Goal: Transaction & Acquisition: Obtain resource

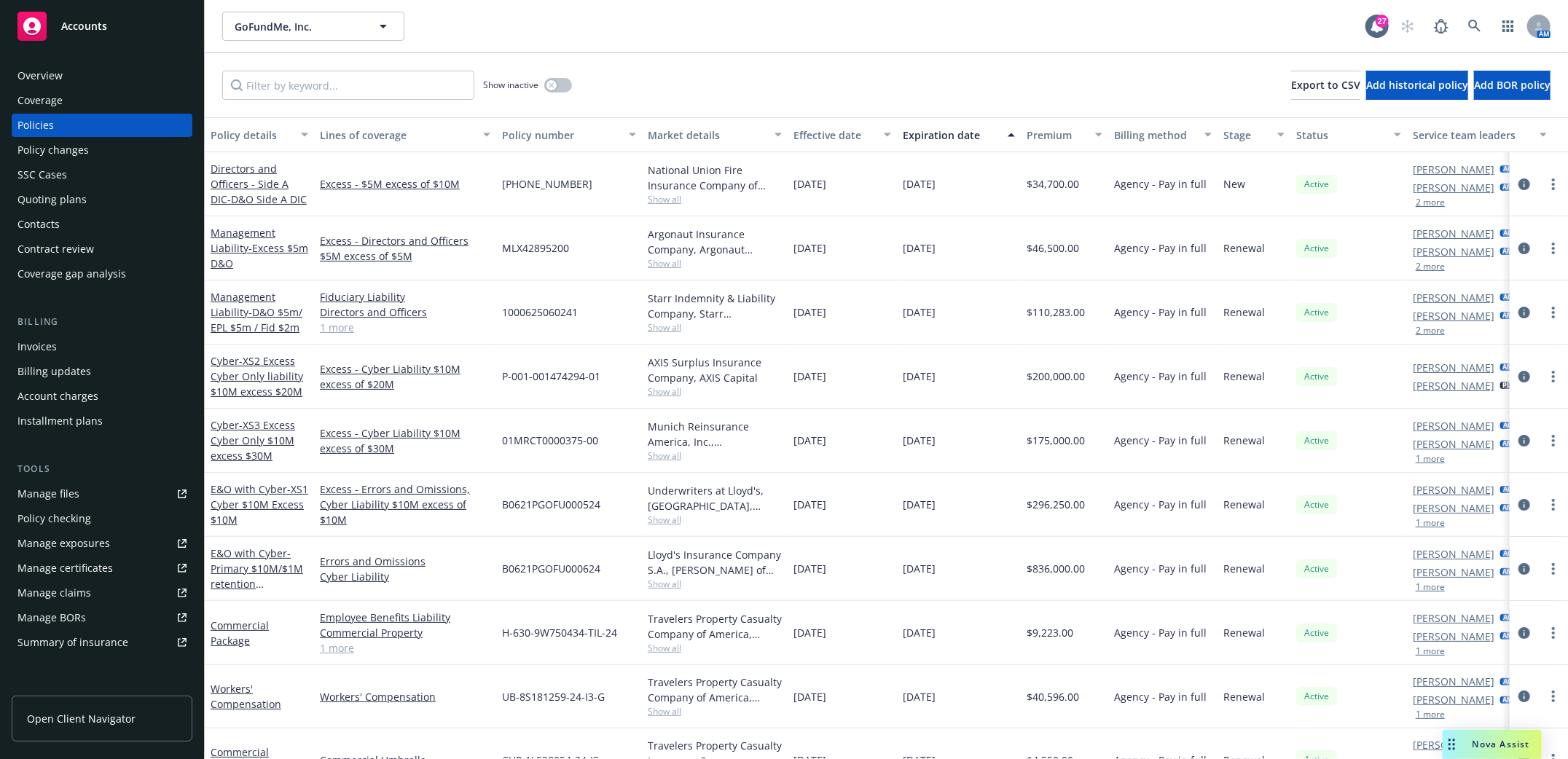
click at [47, 218] on div "Contacts" at bounding box center [38, 224] width 42 height 23
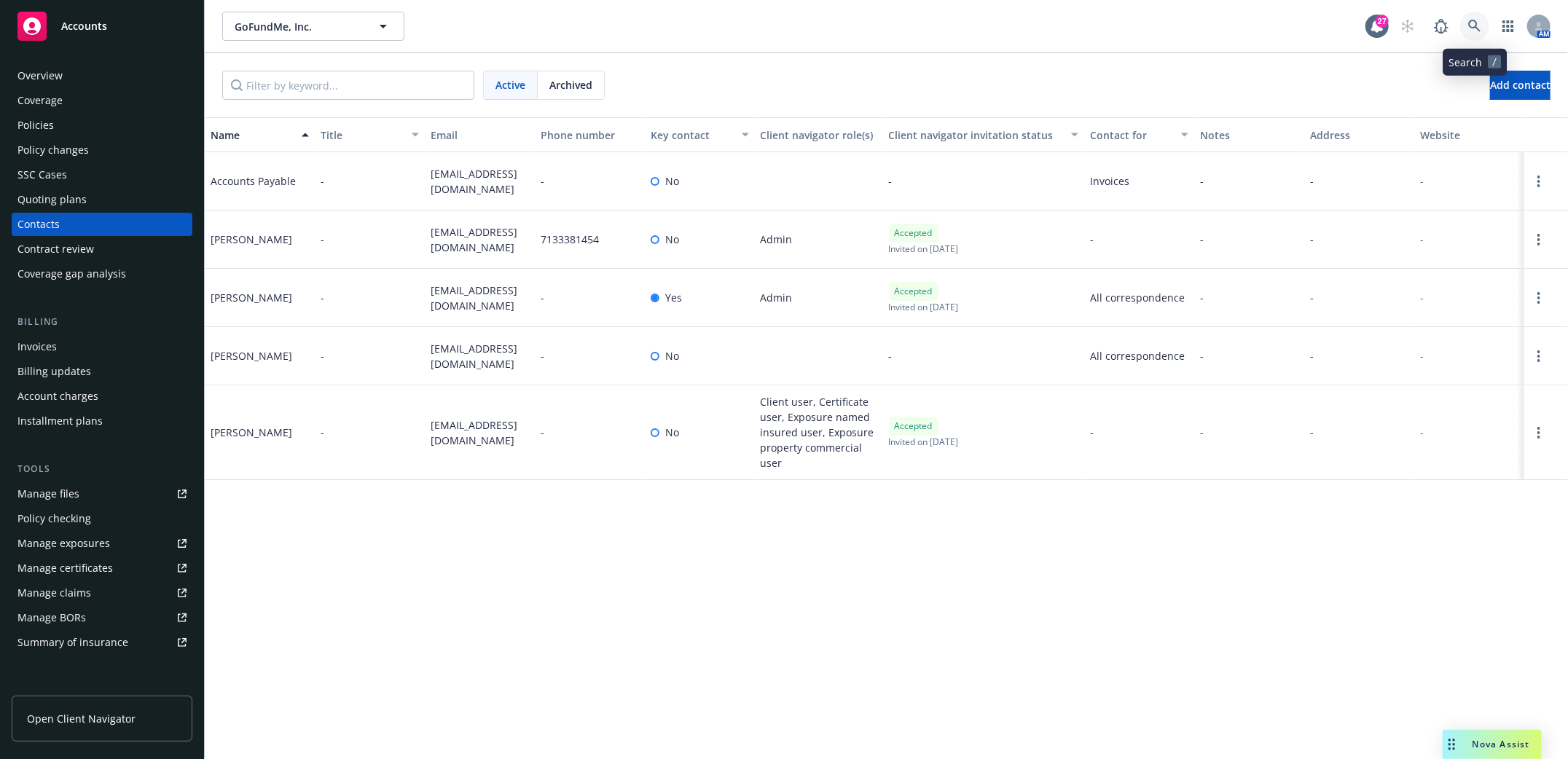
click at [1473, 25] on icon at bounding box center [1475, 26] width 13 height 13
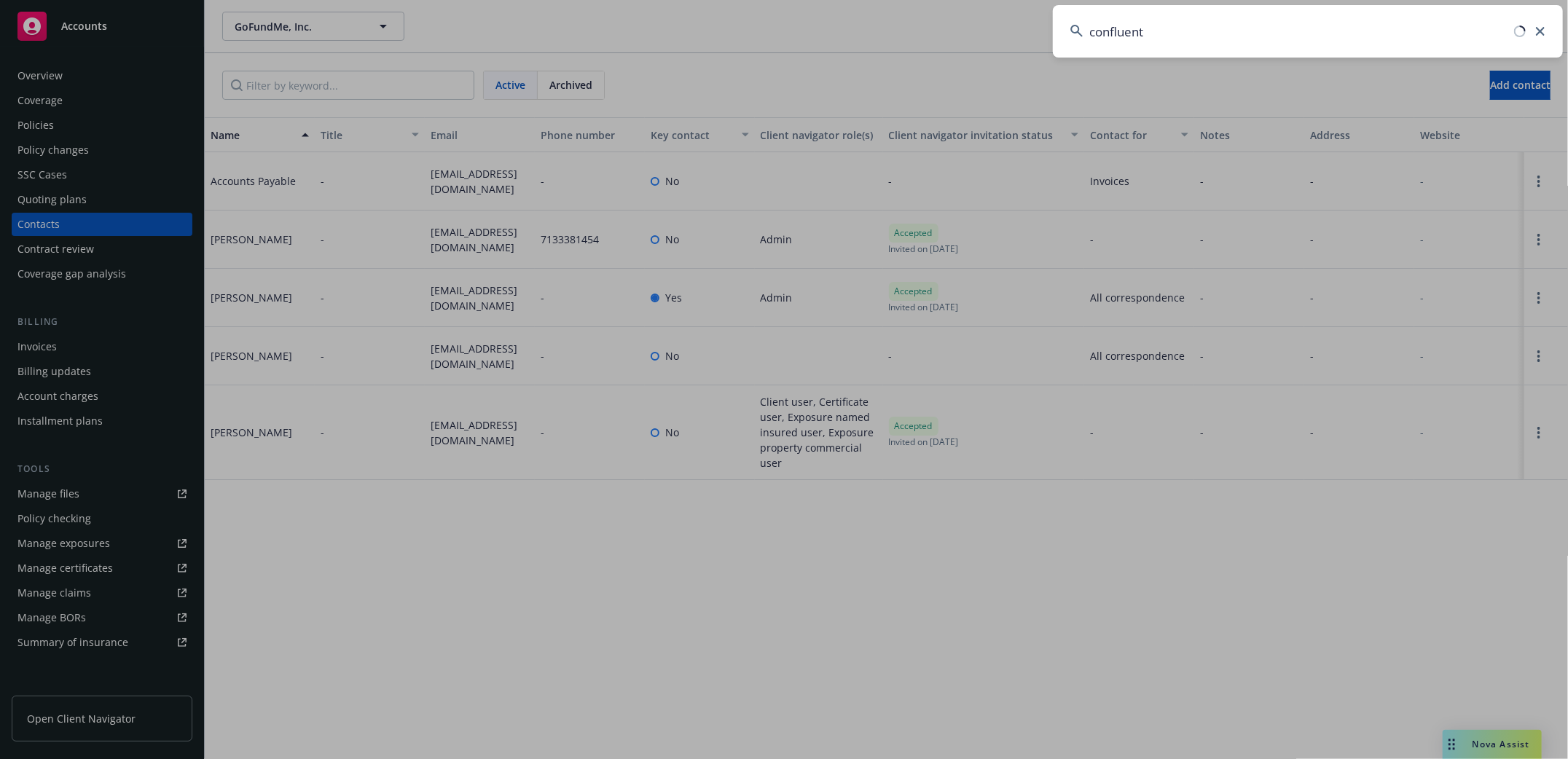
type input "confluent"
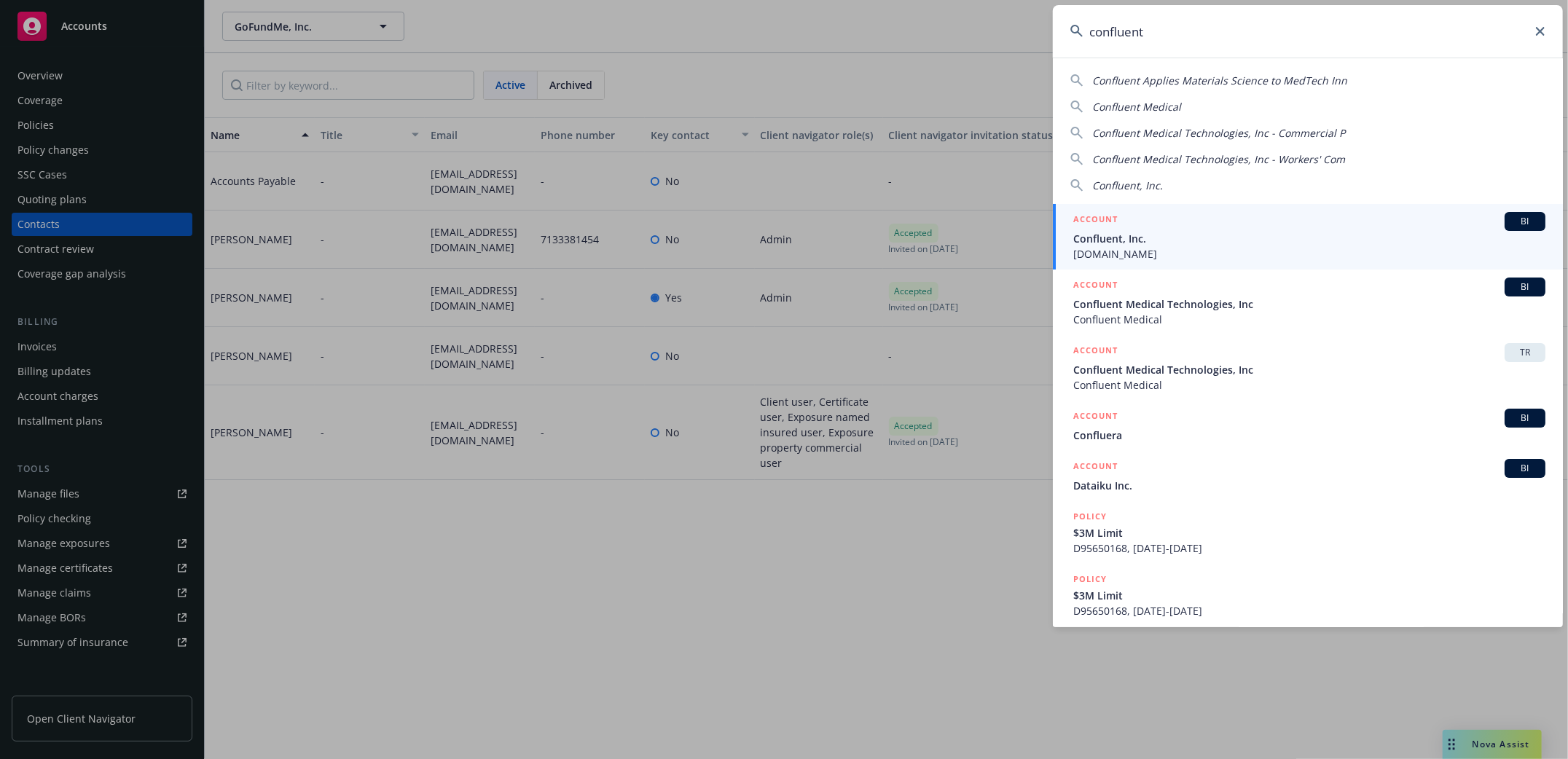
click at [1134, 238] on span "Confluent, Inc." at bounding box center [1309, 238] width 472 height 15
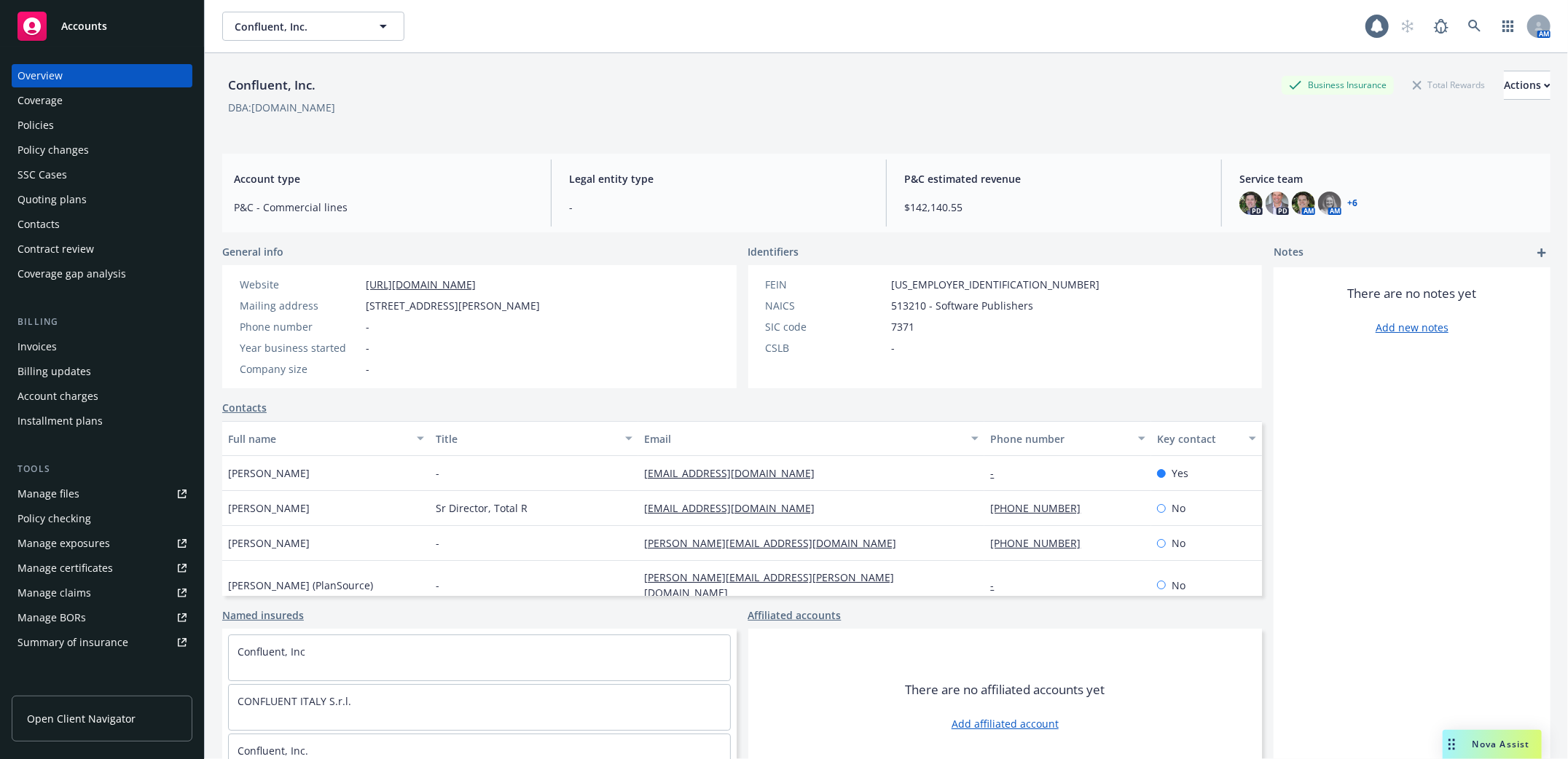
click at [38, 203] on div "Quoting plans" at bounding box center [52, 199] width 69 height 23
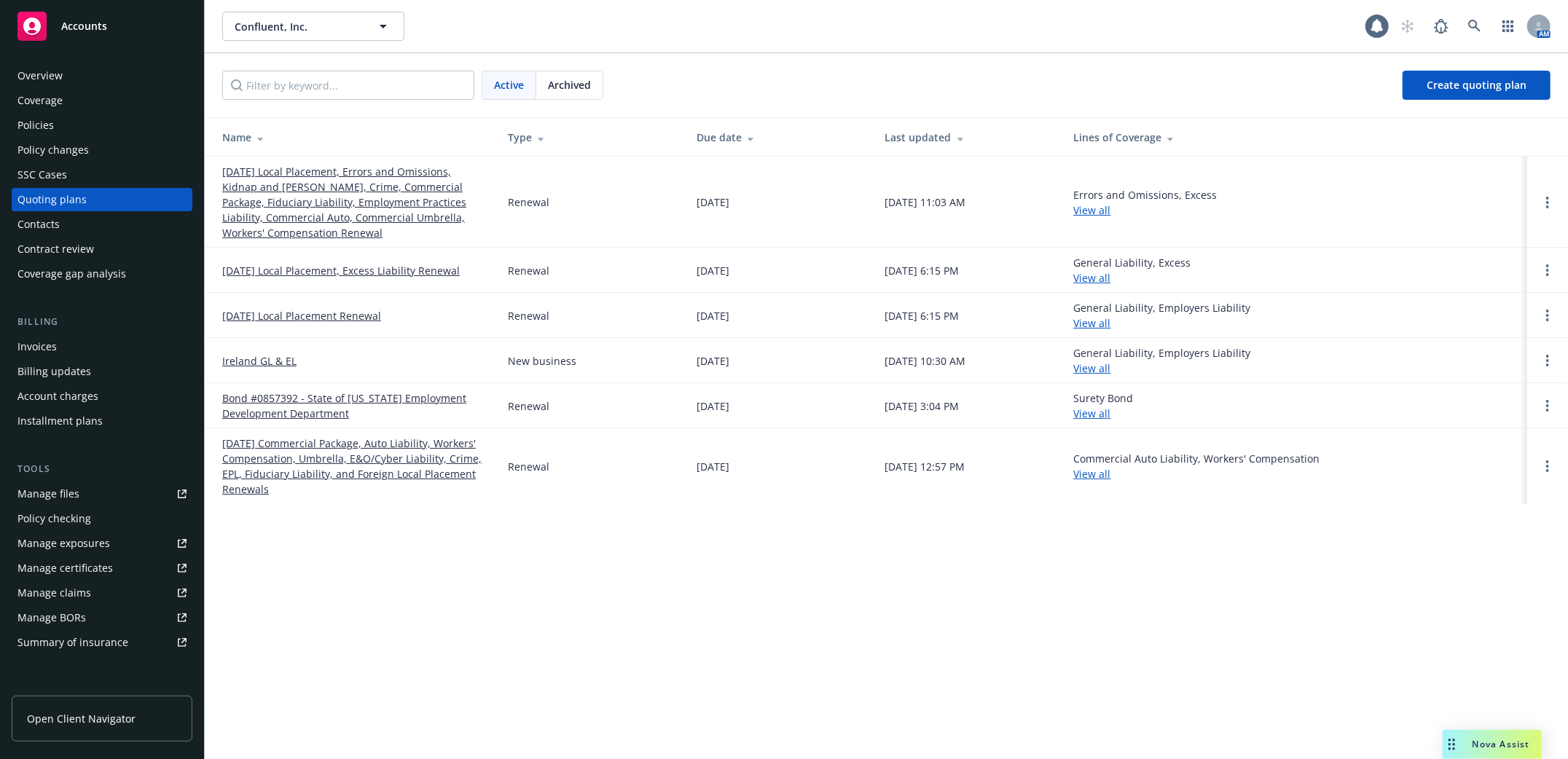
click at [328, 195] on link "[DATE] Local Placement, Errors and Omissions, Kidnap and [PERSON_NAME], Crime, …" at bounding box center [353, 202] width 262 height 76
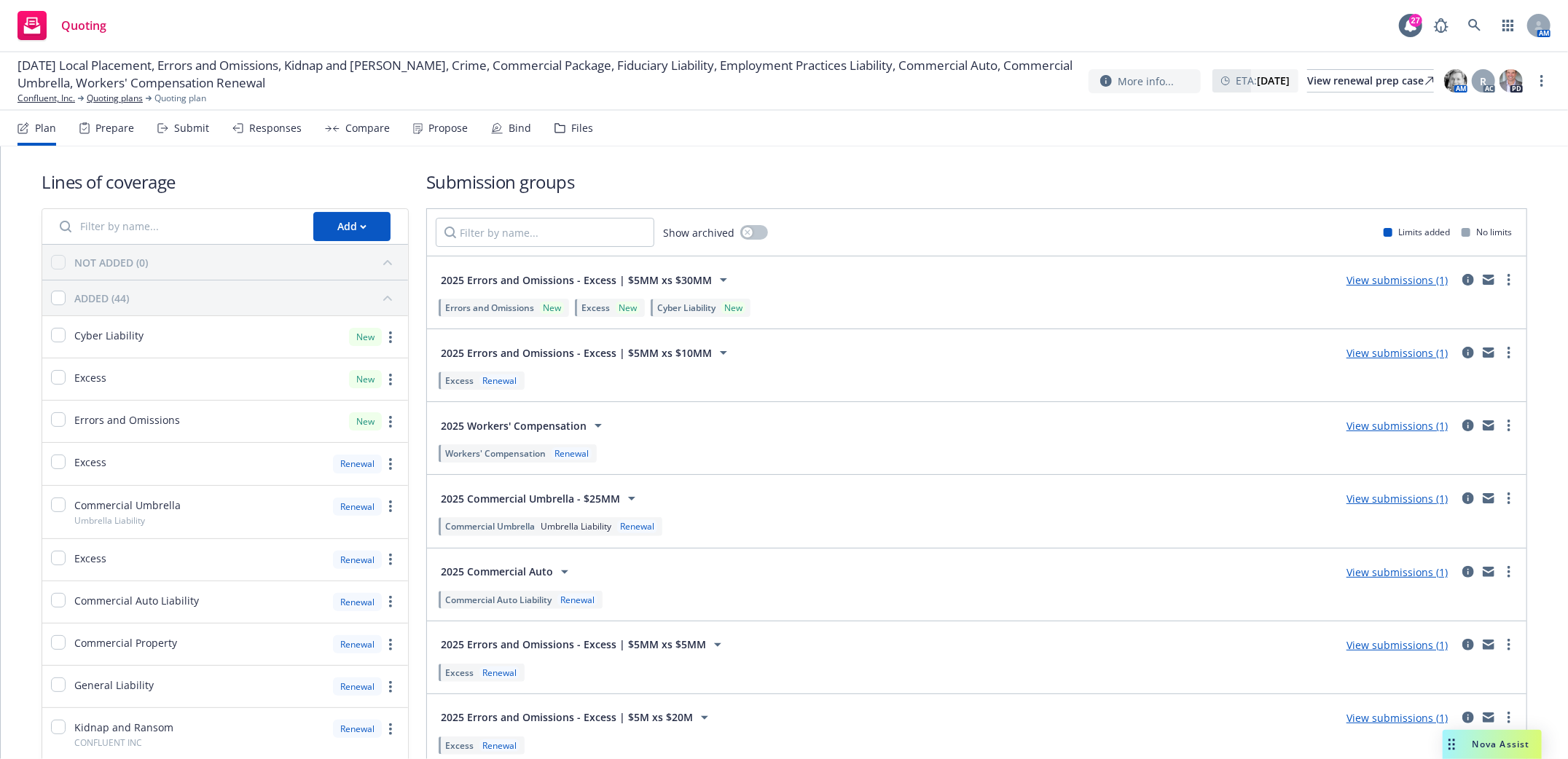
click at [178, 128] on div "Submit" at bounding box center [192, 128] width 35 height 12
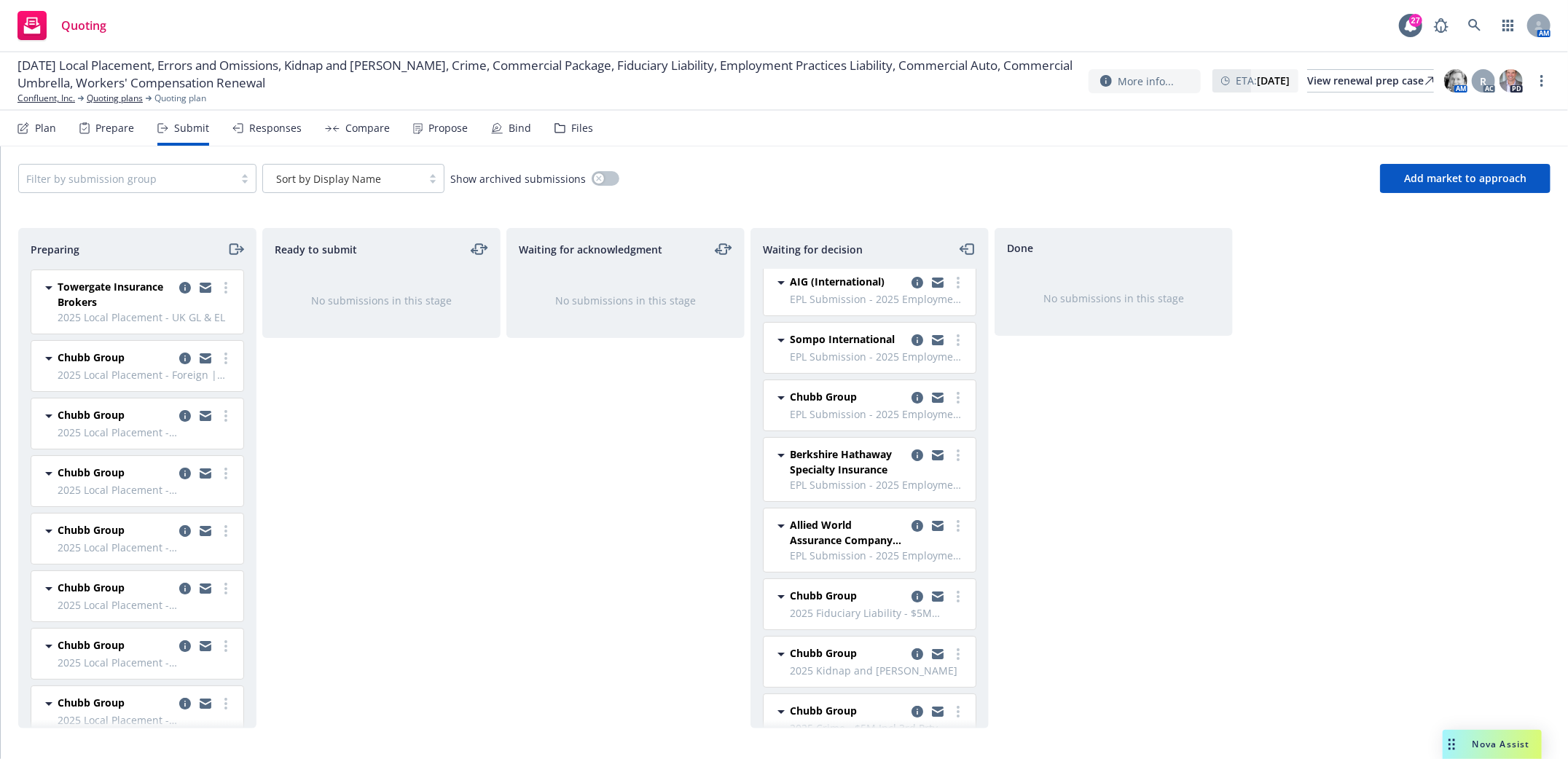
scroll to position [97, 0]
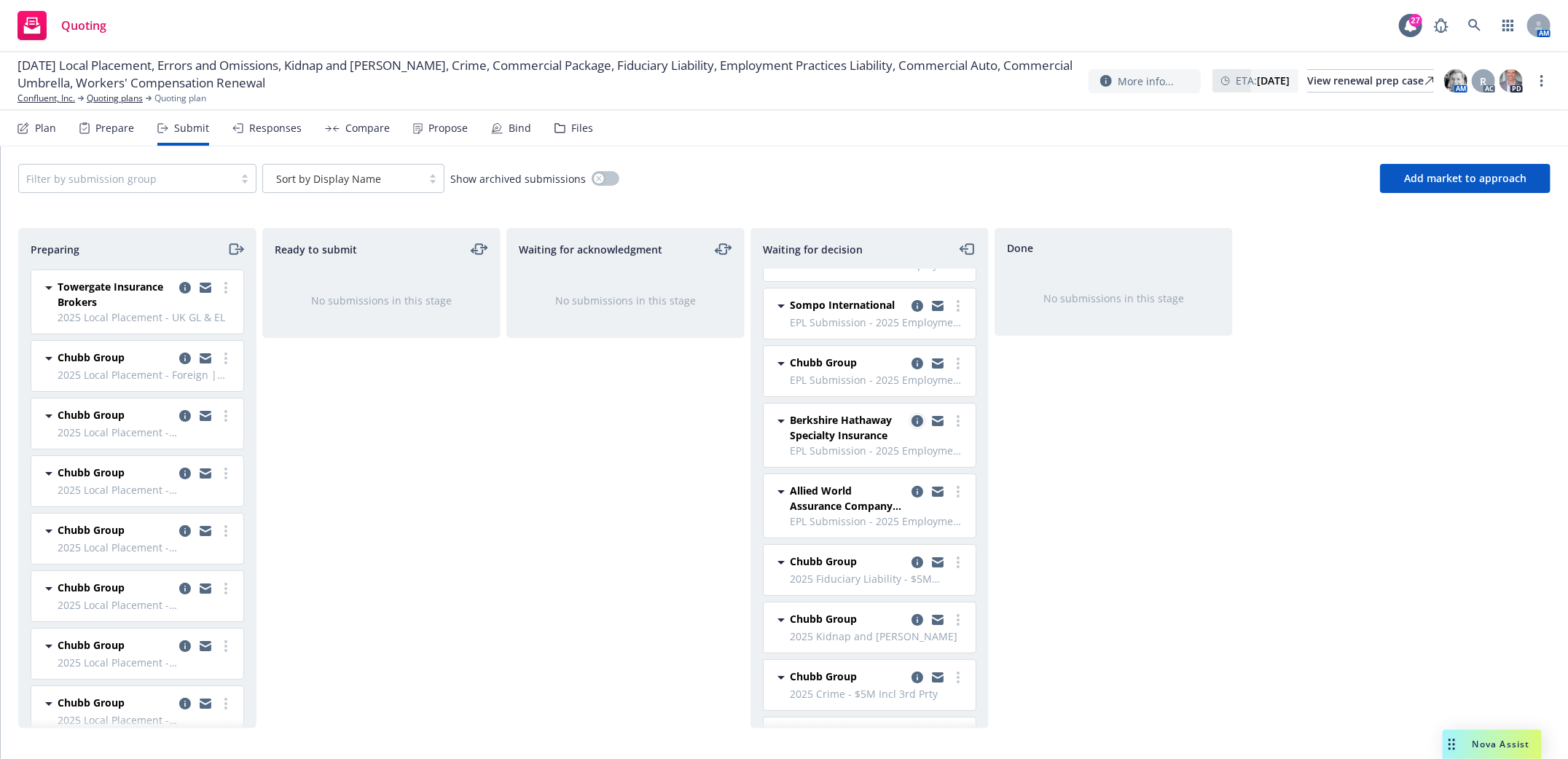
click at [912, 427] on icon "copy logging email" at bounding box center [917, 421] width 12 height 12
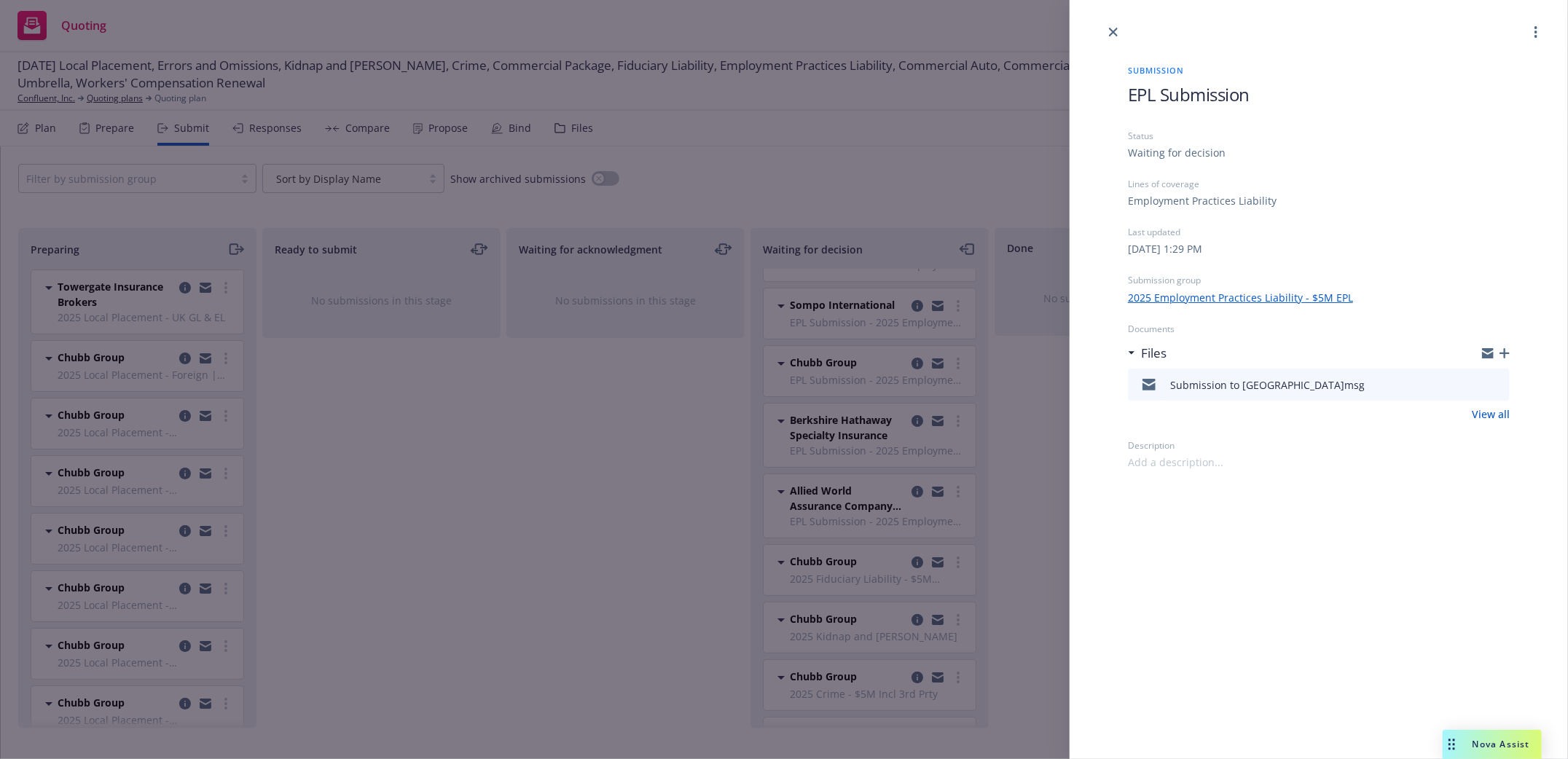
click at [1503, 350] on icon "button" at bounding box center [1504, 353] width 10 height 10
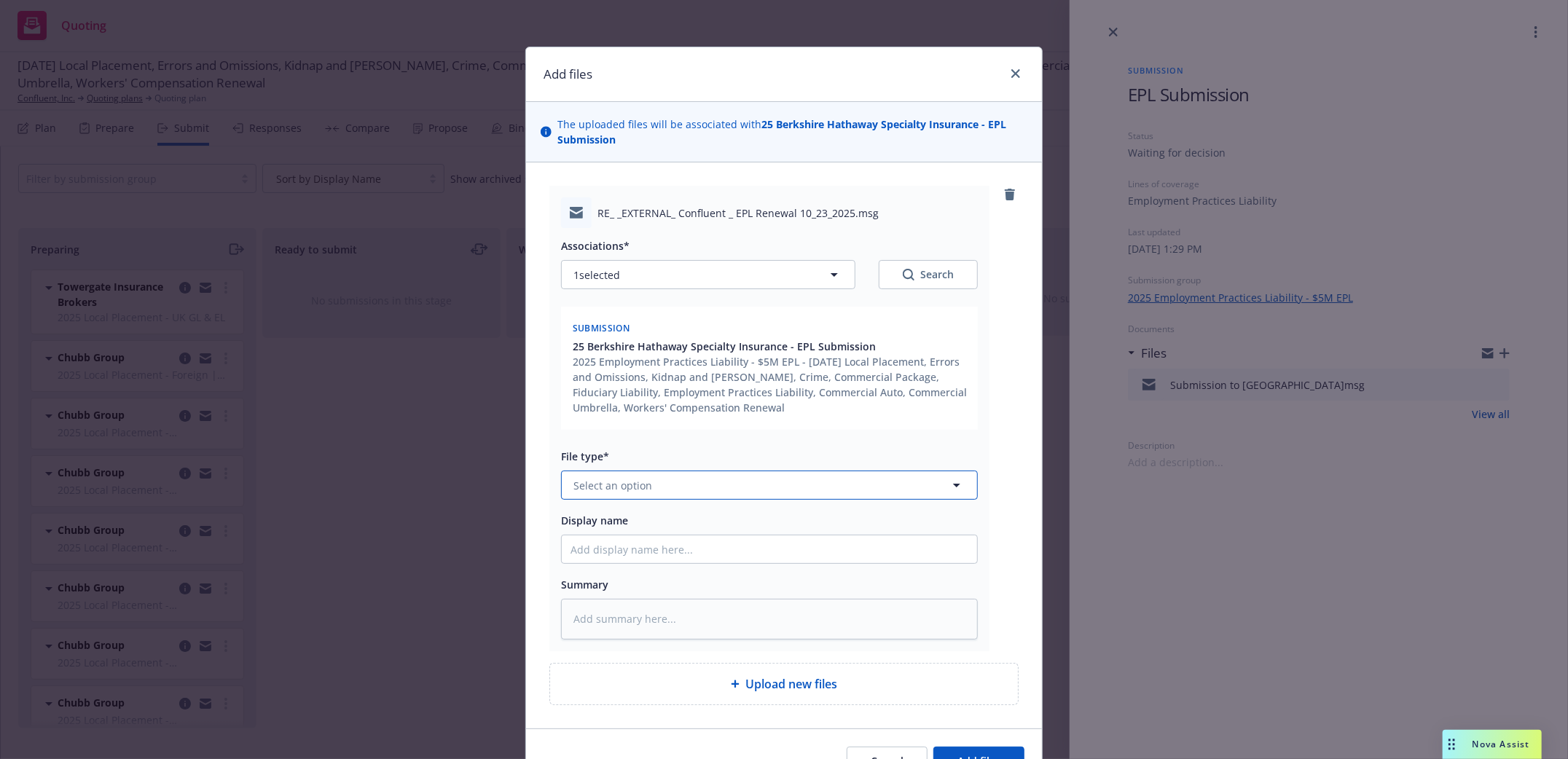
click at [745, 484] on button "Select an option" at bounding box center [769, 485] width 416 height 29
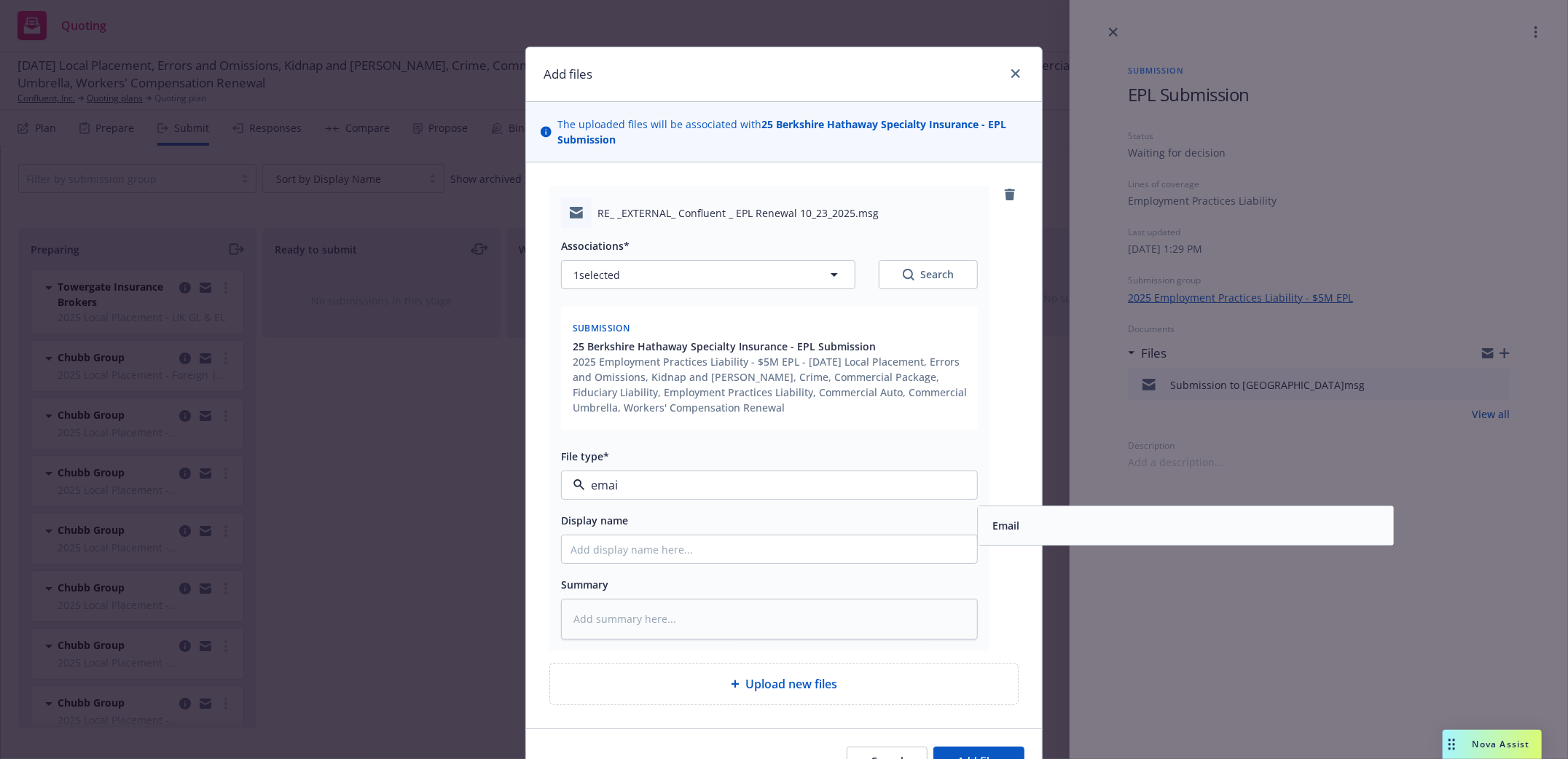
type input "email"
click at [1019, 523] on div "Email" at bounding box center [1186, 526] width 398 height 22
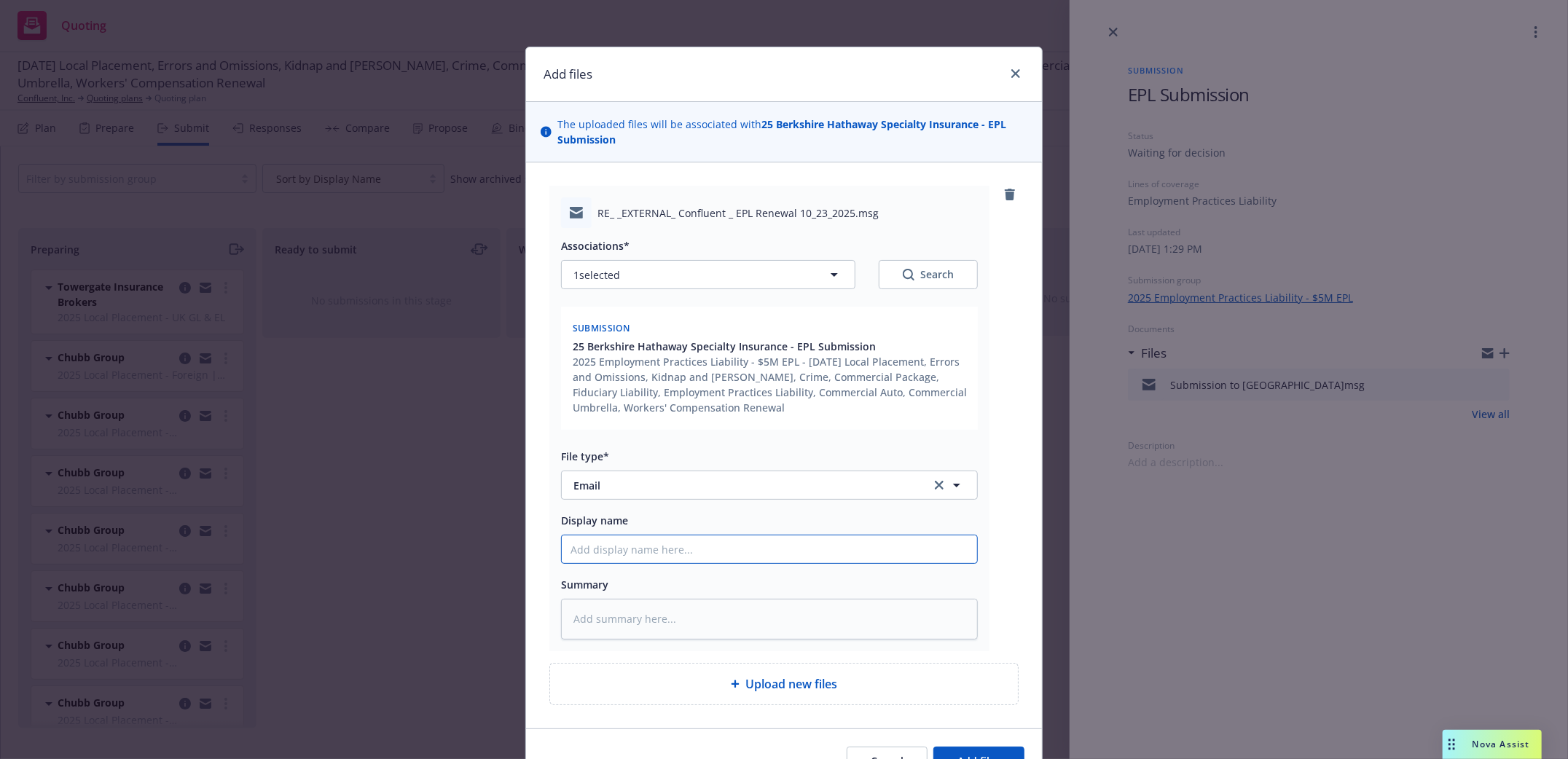
click at [699, 545] on input "Display name" at bounding box center [769, 550] width 416 height 28
type textarea "x"
type input "$"
type textarea "x"
type input "$7"
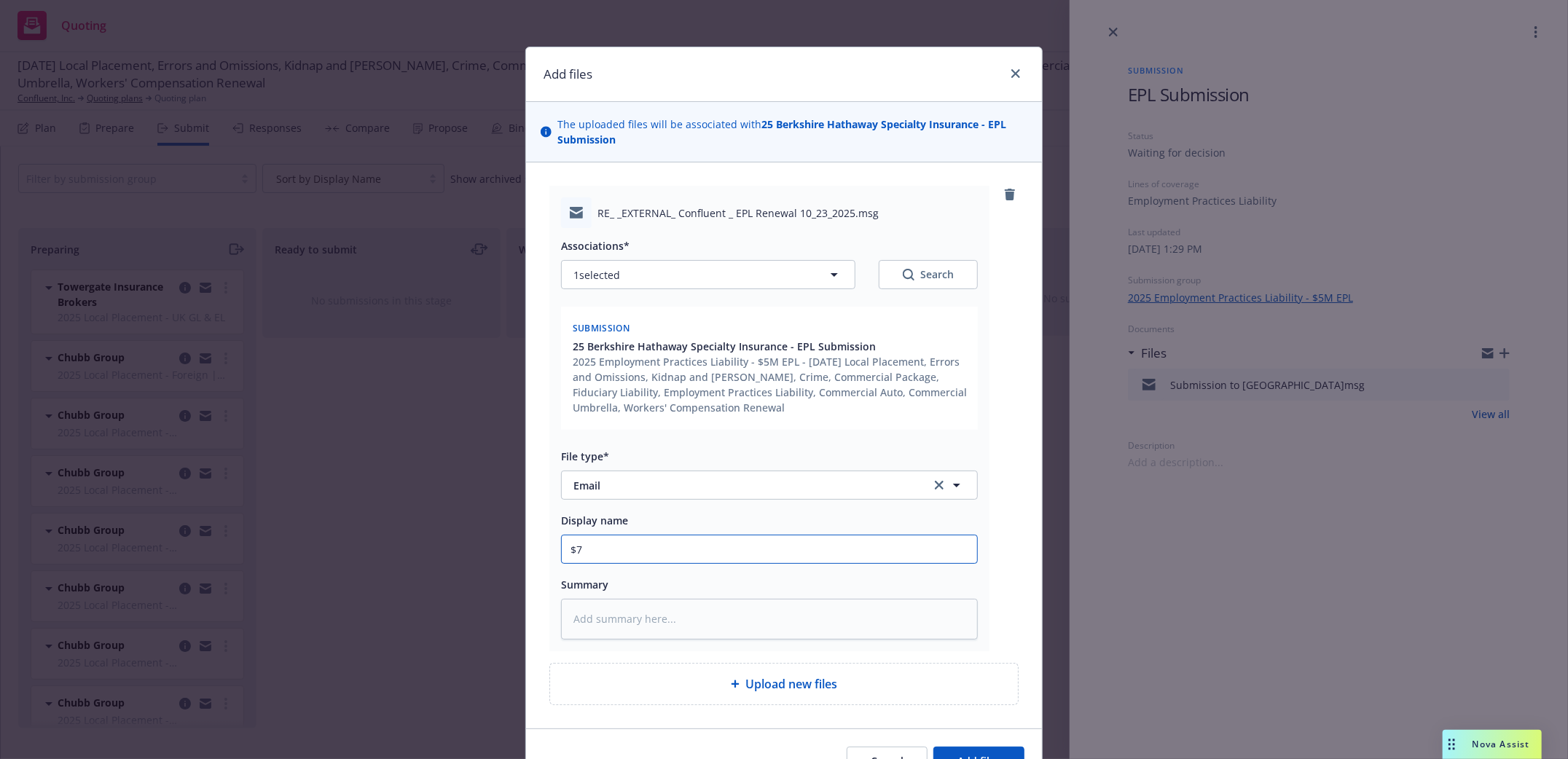
type textarea "x"
type input "$75"
type textarea "x"
type input "$750"
type textarea "x"
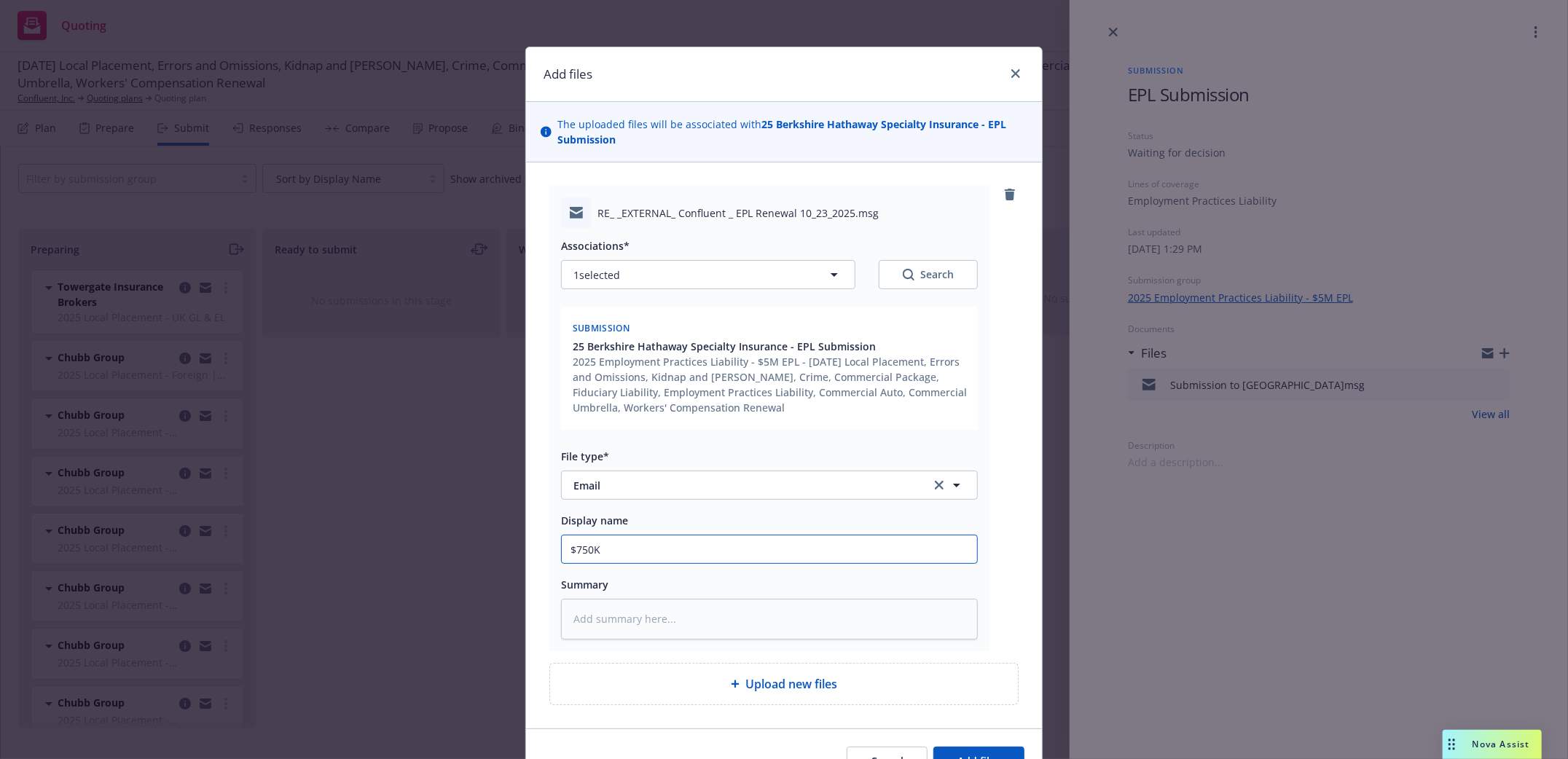
type input "$750K"
type textarea "x"
type input "$750K m"
type textarea "x"
type input "$750K mi"
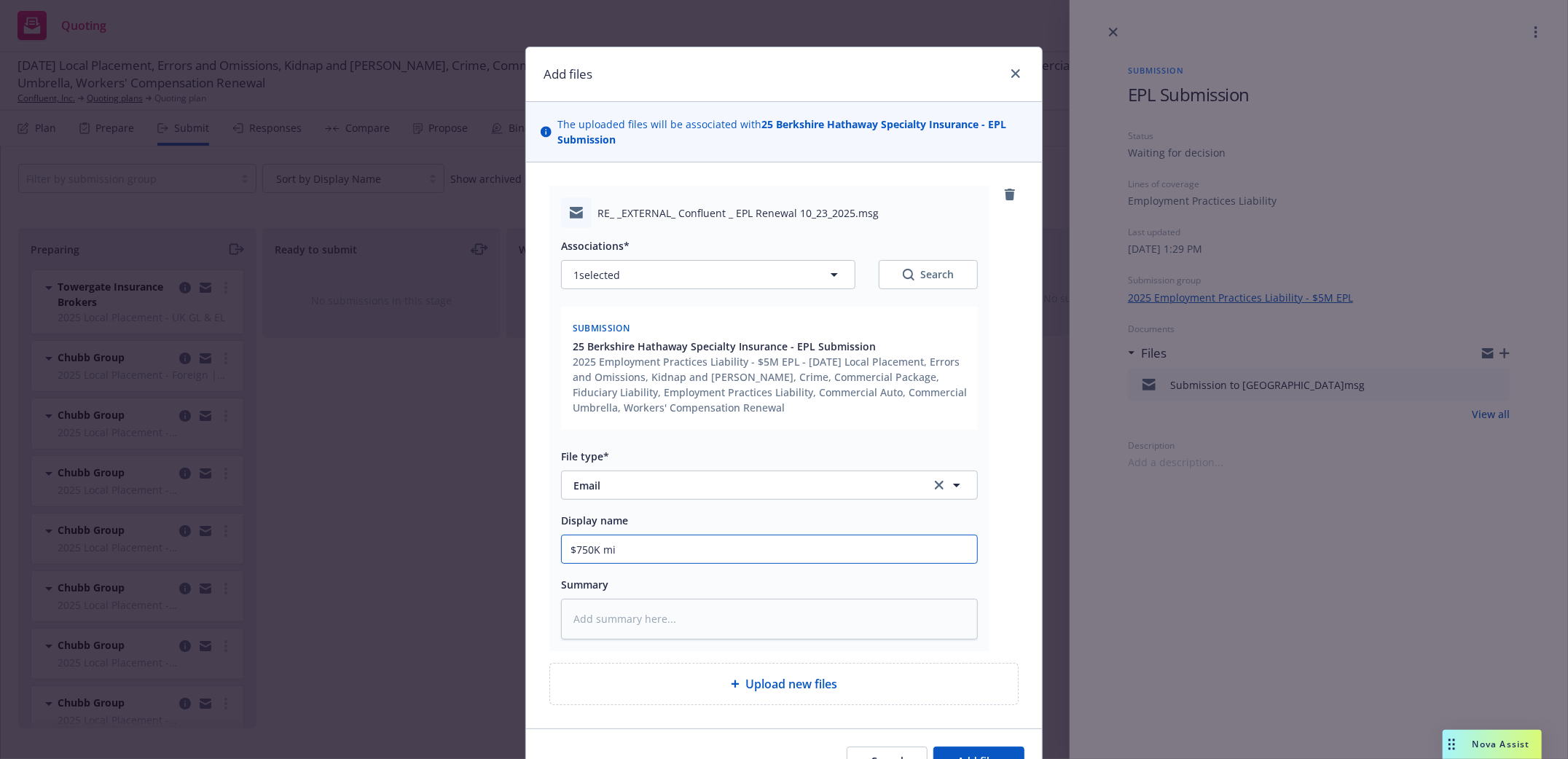
type textarea "x"
type input "$750K mini"
type textarea "x"
type input "$750K minim"
type textarea "x"
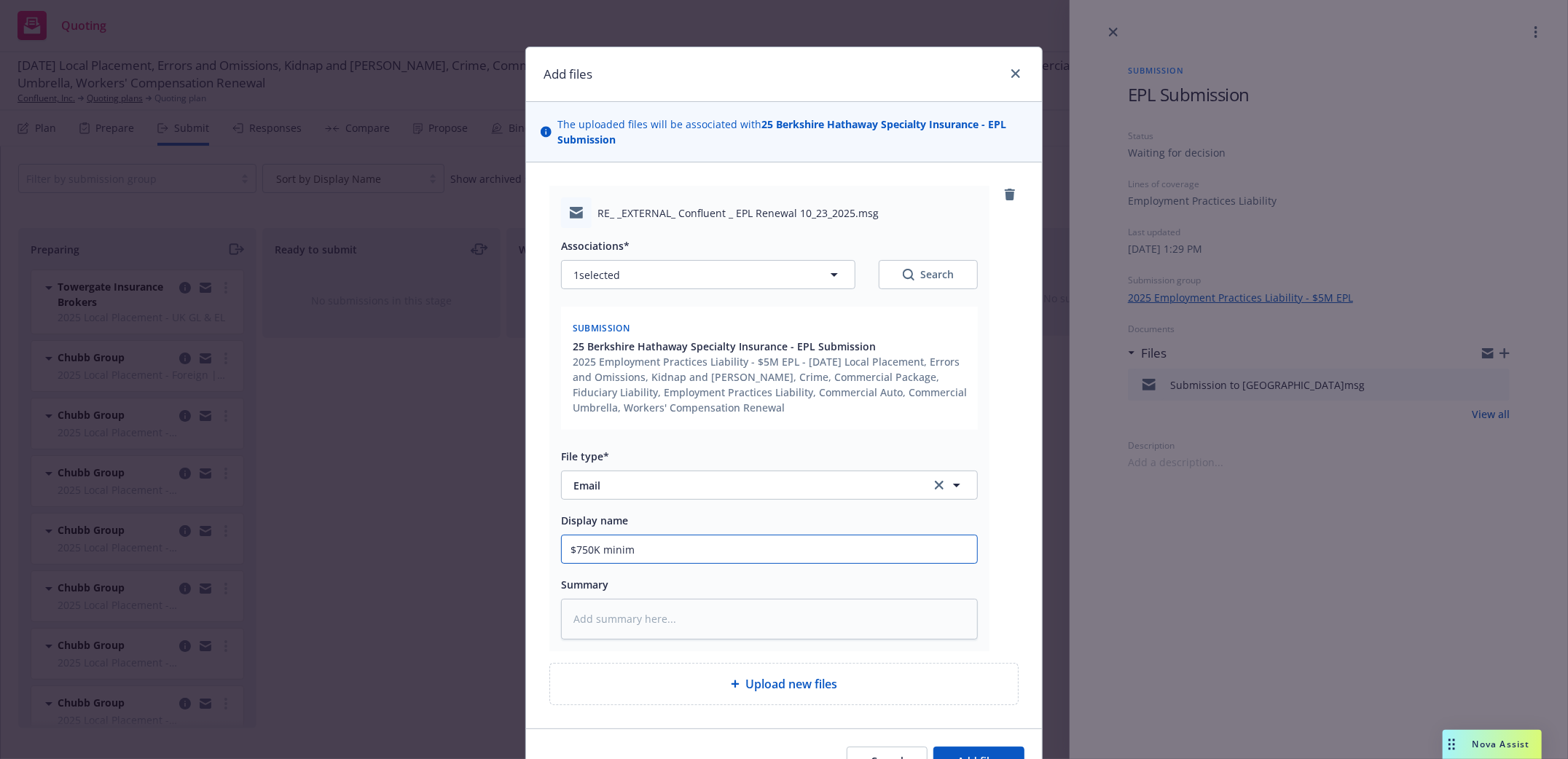
type input "$750K minimu"
type textarea "x"
type input "$750K minimum"
type textarea "x"
type input "$750K minimum"
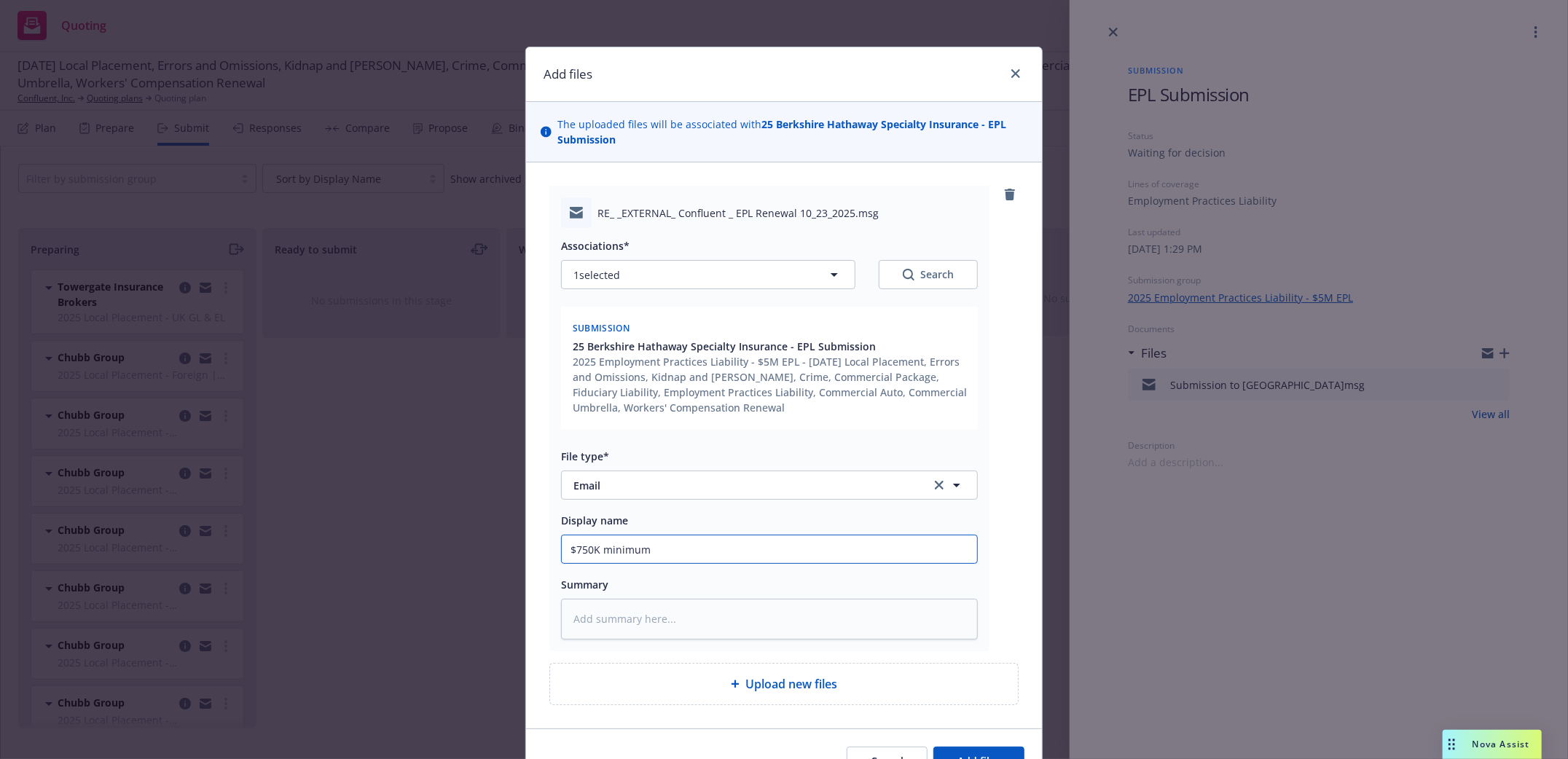
type textarea "x"
type input "$750K minimum r"
type textarea "x"
type input "$750K minimum re"
type textarea "x"
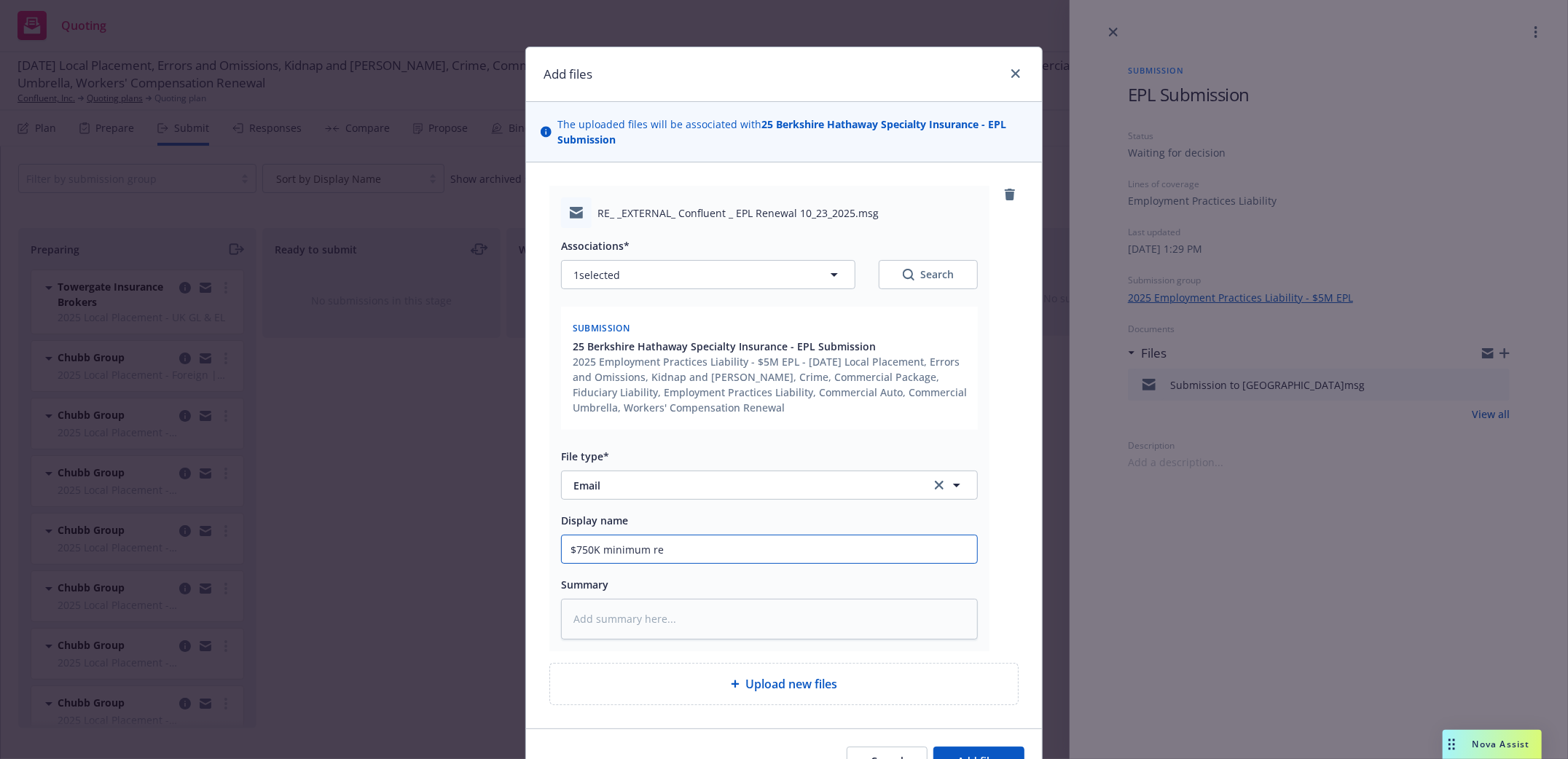
type input "$750K minimum ret"
type textarea "x"
type input "$750K minimum rete"
type textarea "x"
type input "$750K minimum retet"
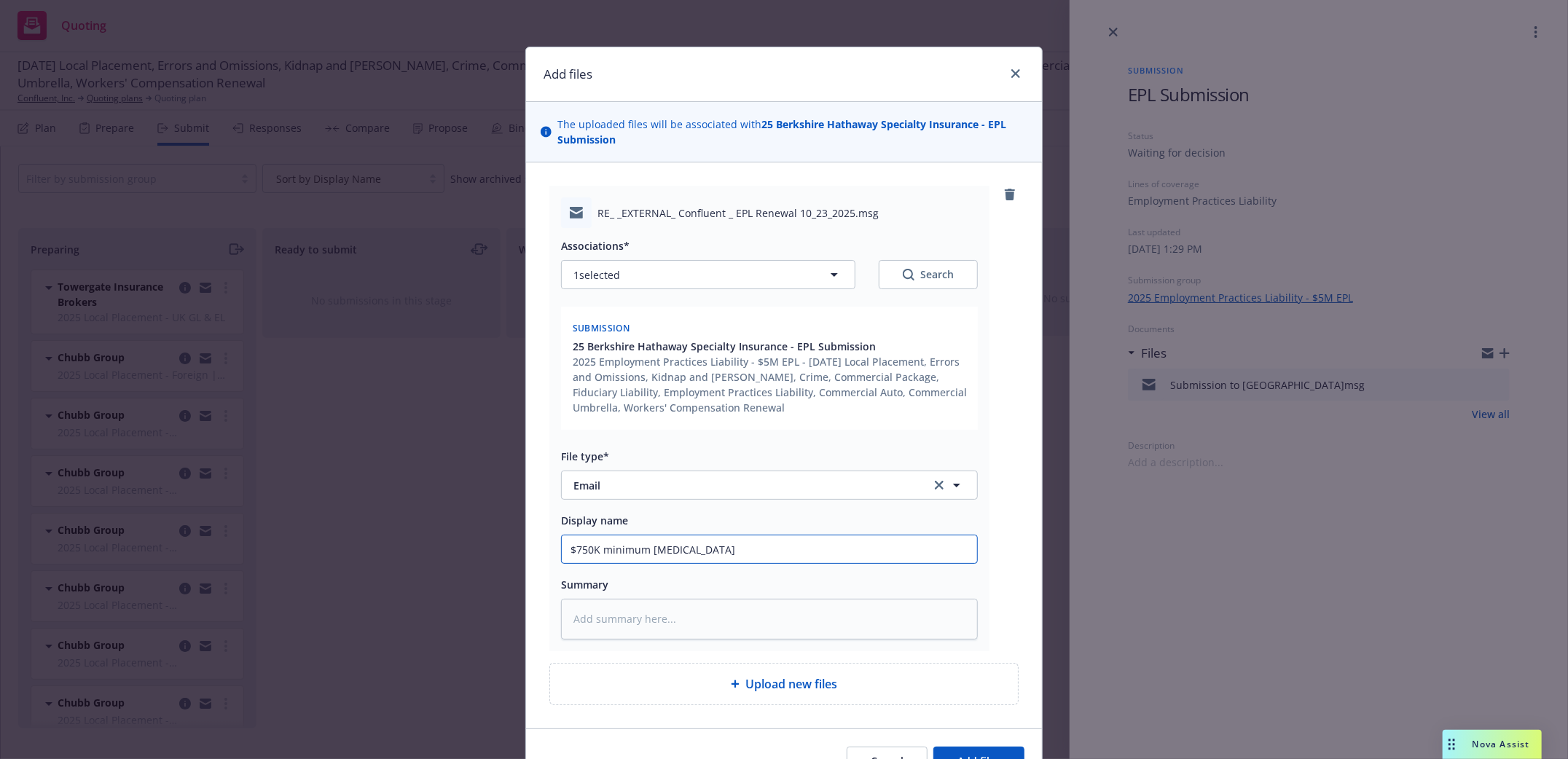
type textarea "x"
type input "$750K minimum retetn"
type textarea "x"
type input "$750K minimum retetnt"
type textarea "x"
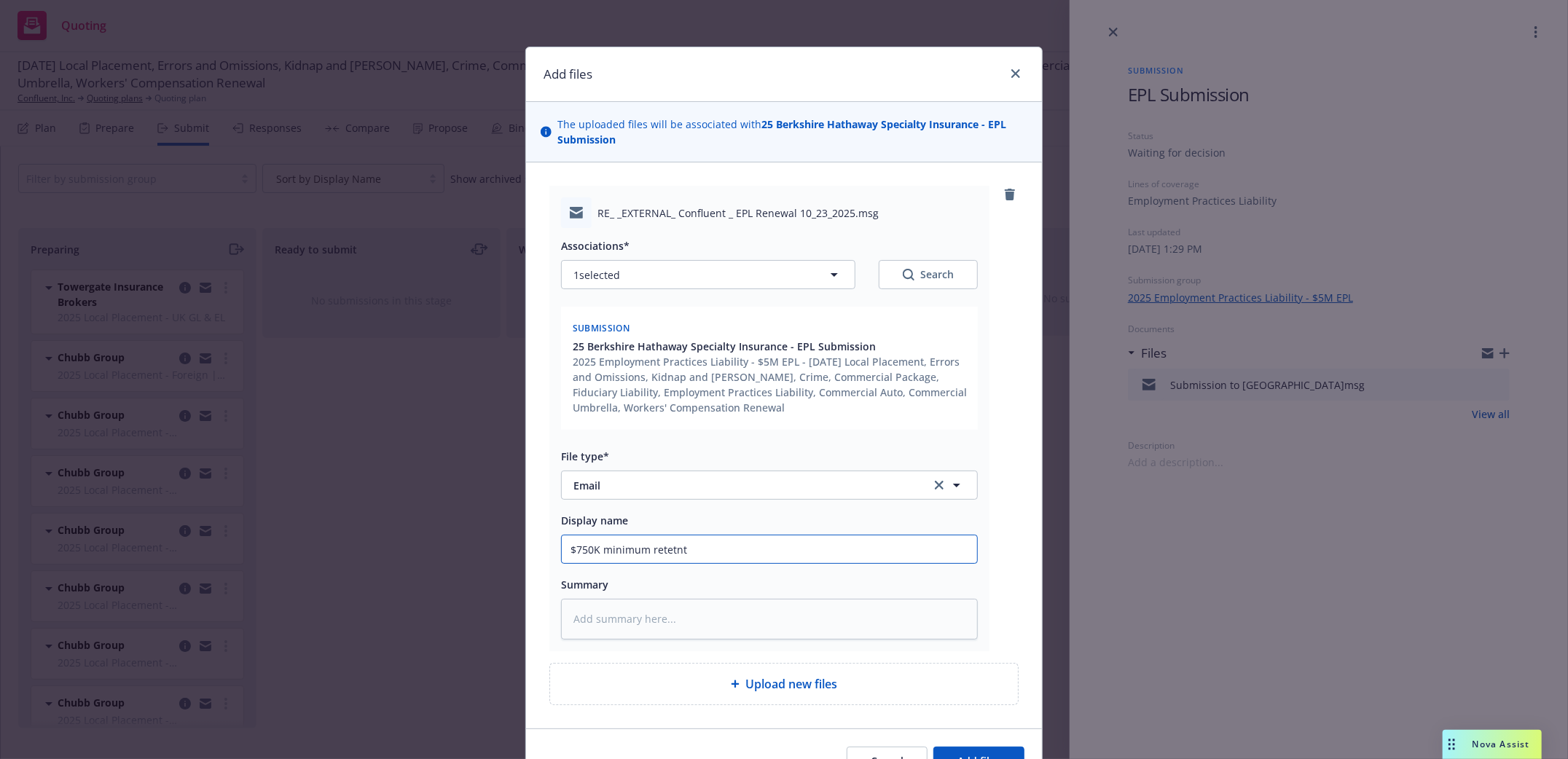
type input "$750K minimum retetnti"
type textarea "x"
type input "$750K minimum retetntio"
type textarea "x"
type input "$750K minimum retention"
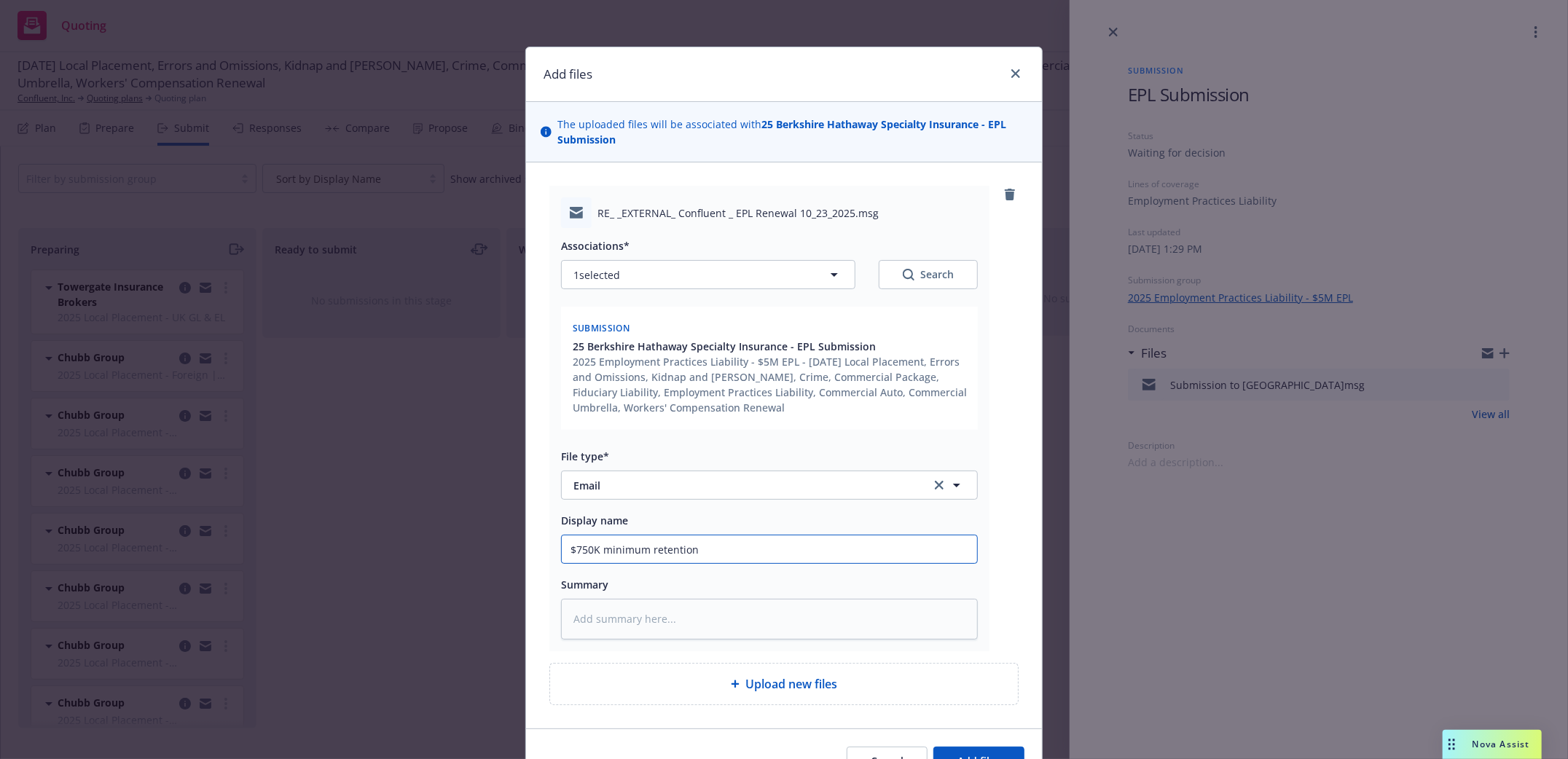
type textarea "x"
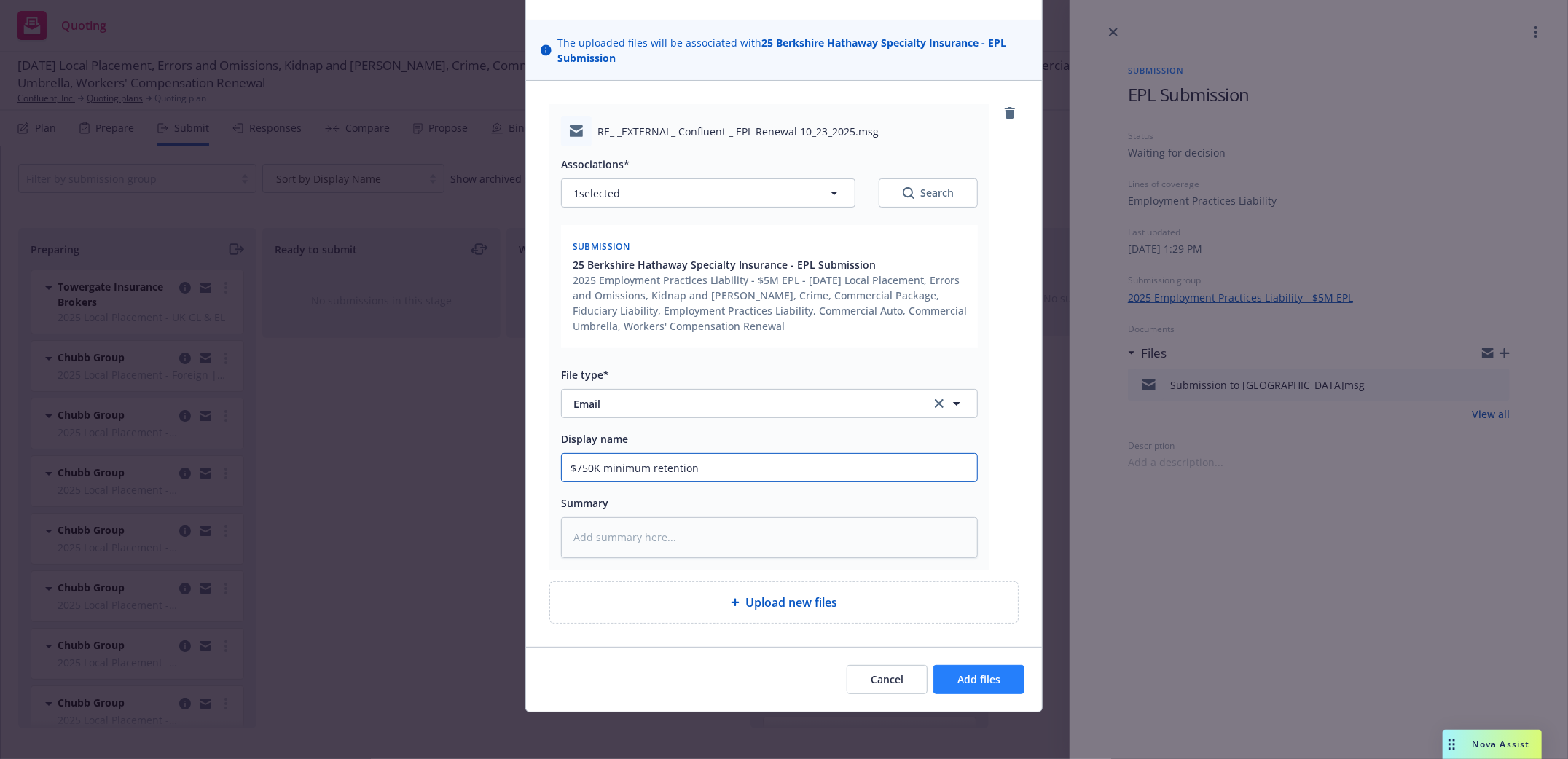
type input "$750K minimum retention"
click at [991, 670] on button "Add files" at bounding box center [979, 679] width 91 height 29
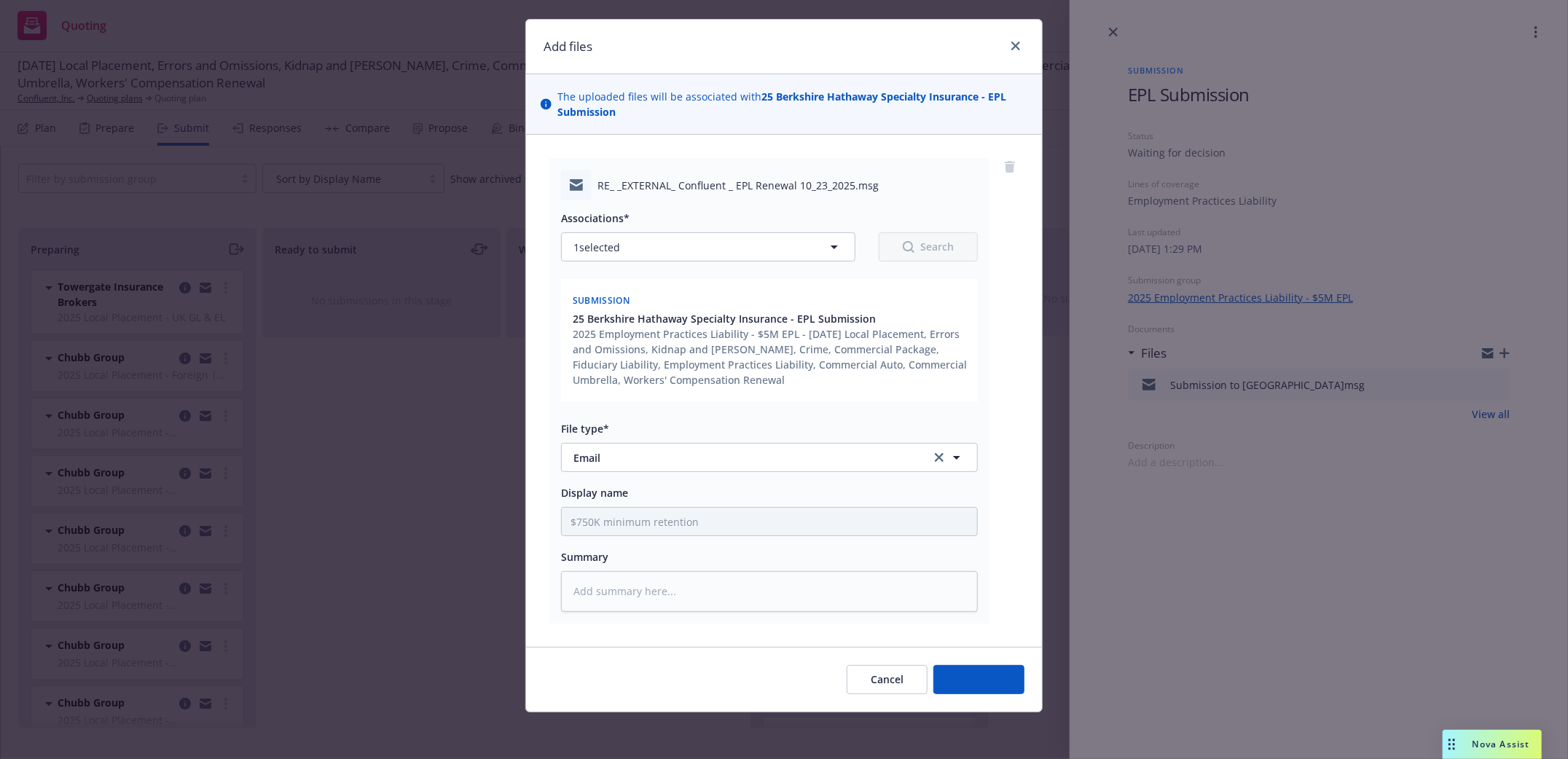
type textarea "x"
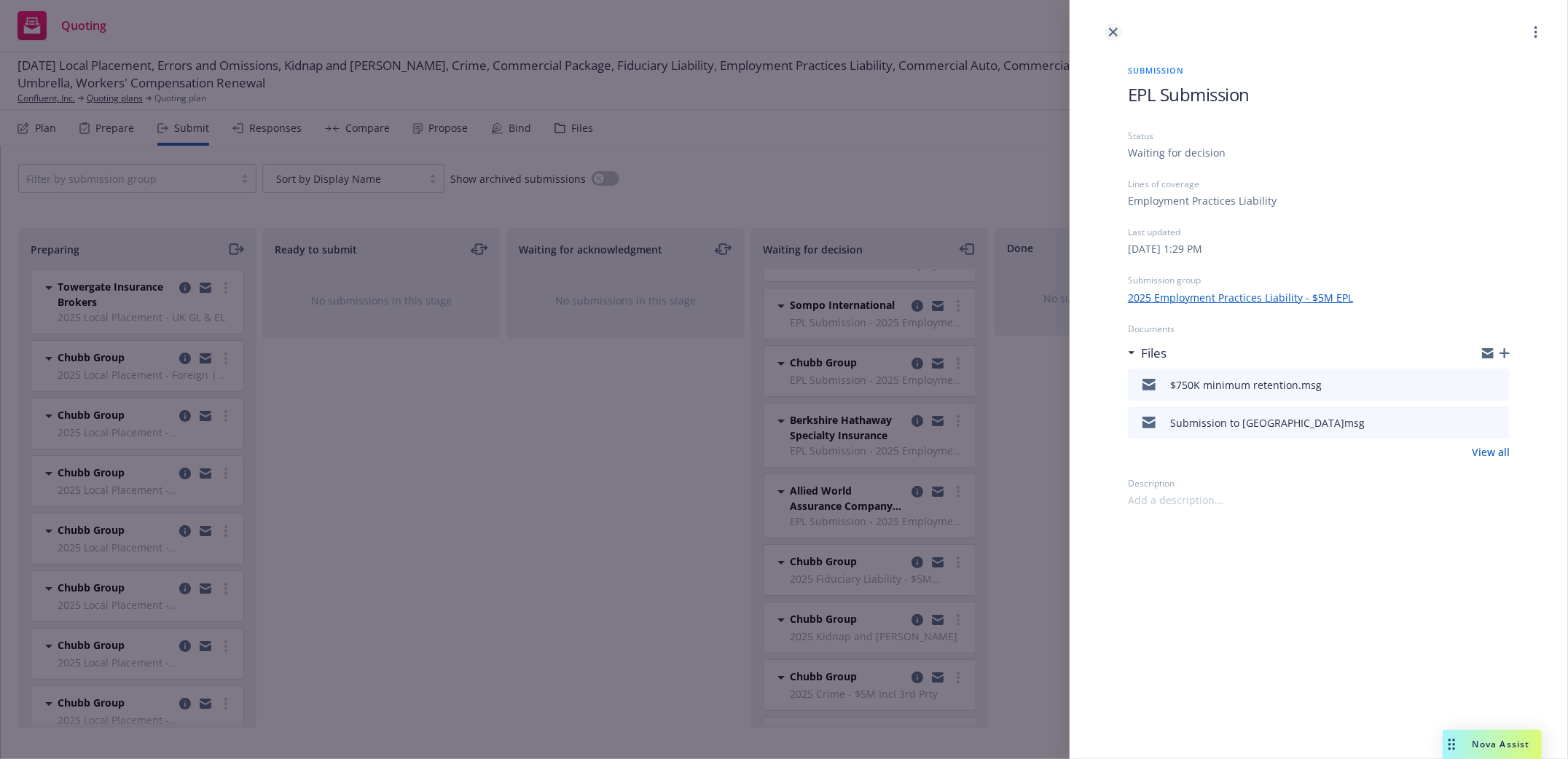
click at [1115, 28] on icon "close" at bounding box center [1113, 32] width 9 height 9
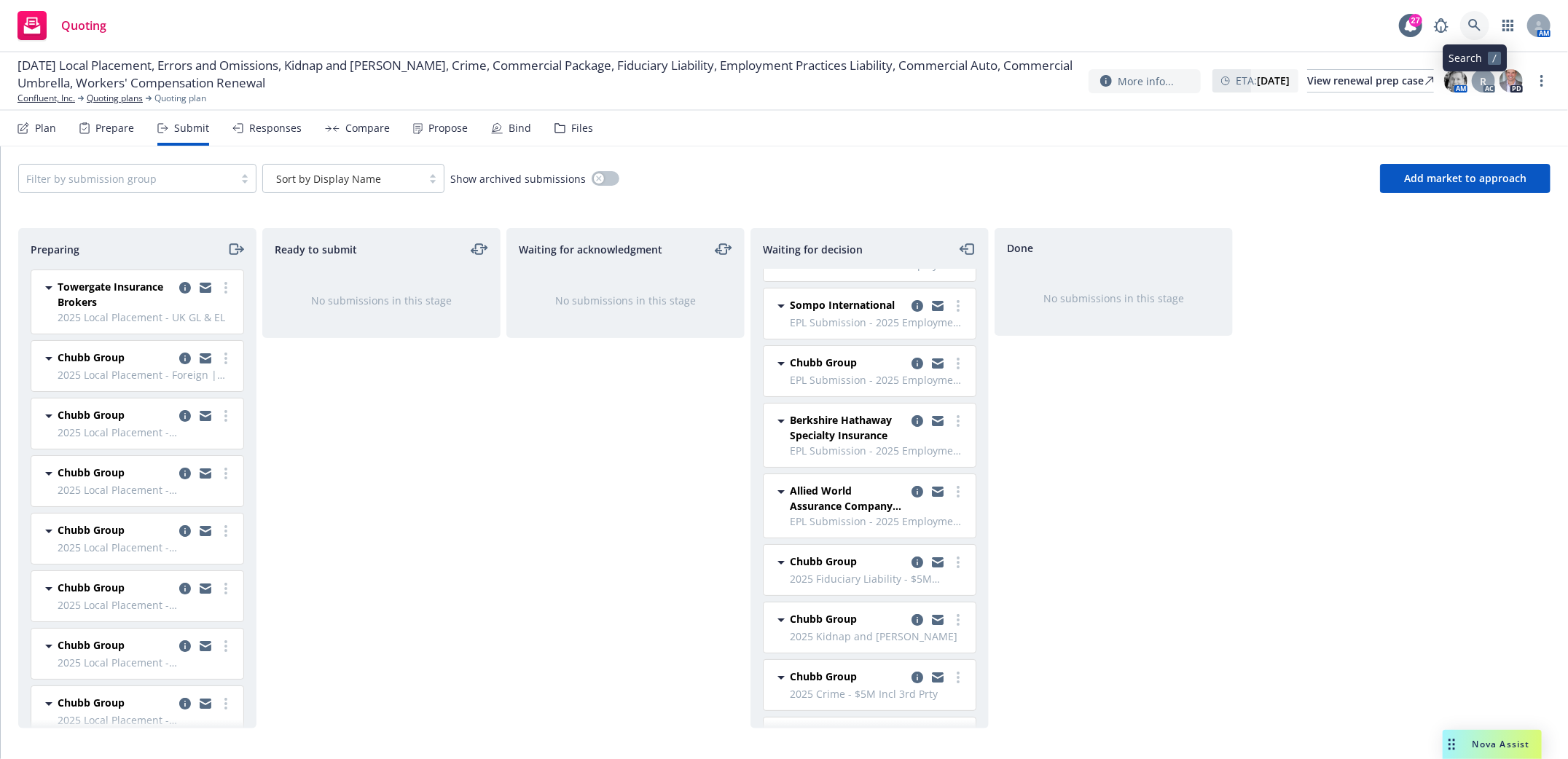
click at [1473, 26] on icon at bounding box center [1475, 25] width 13 height 13
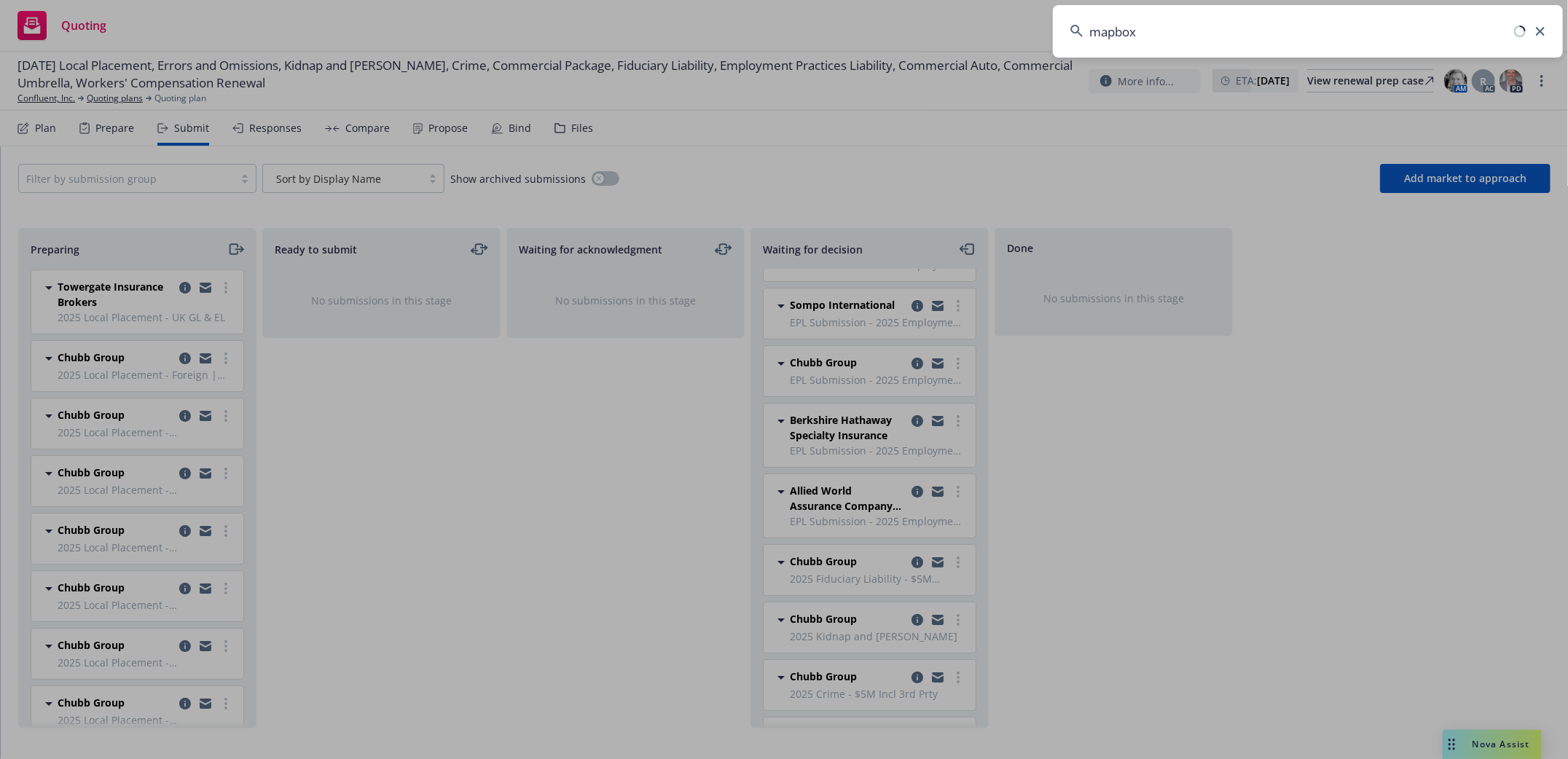
type input "mapbox"
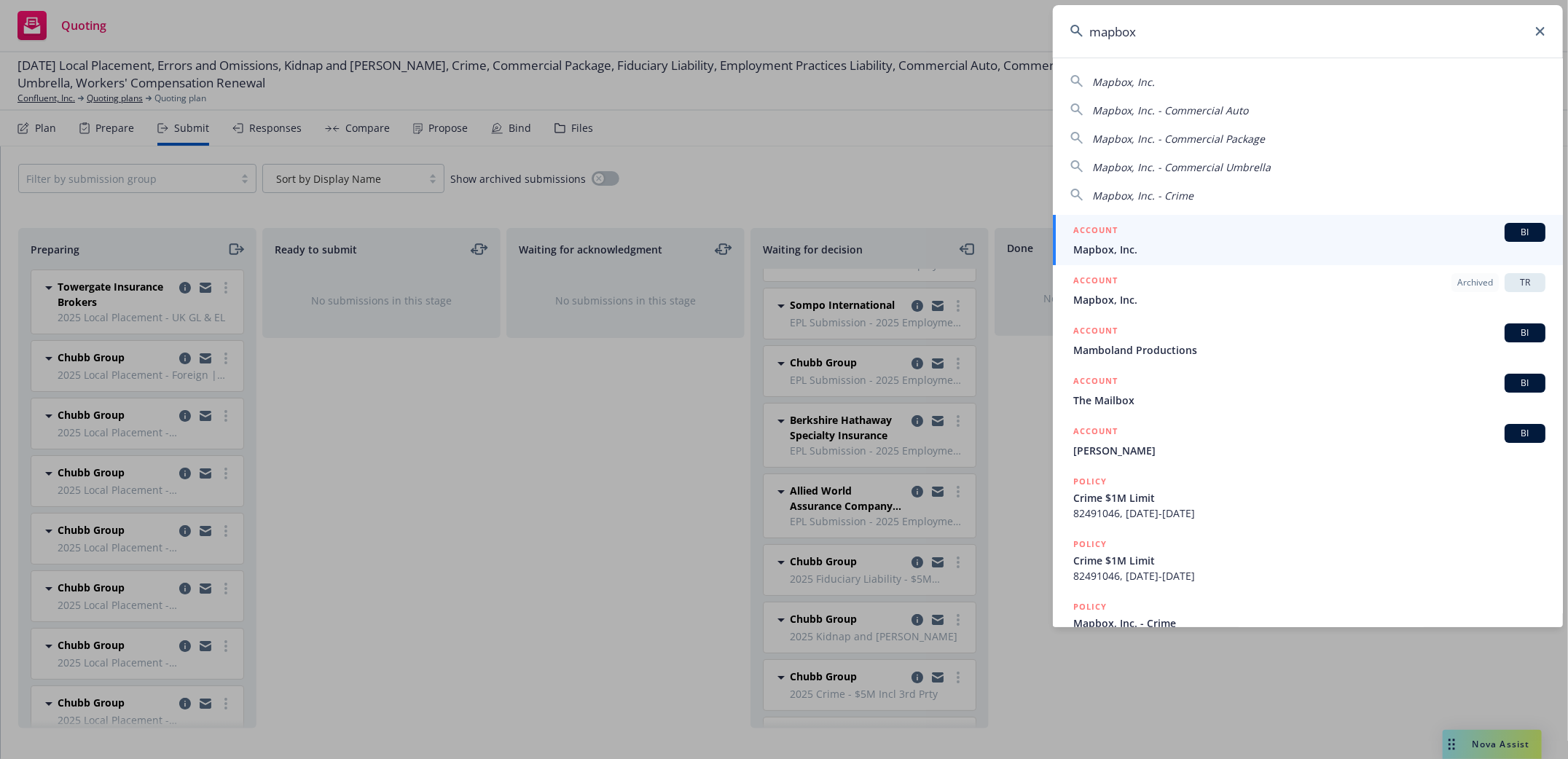
click at [1120, 244] on span "Mapbox, Inc." at bounding box center [1309, 249] width 472 height 15
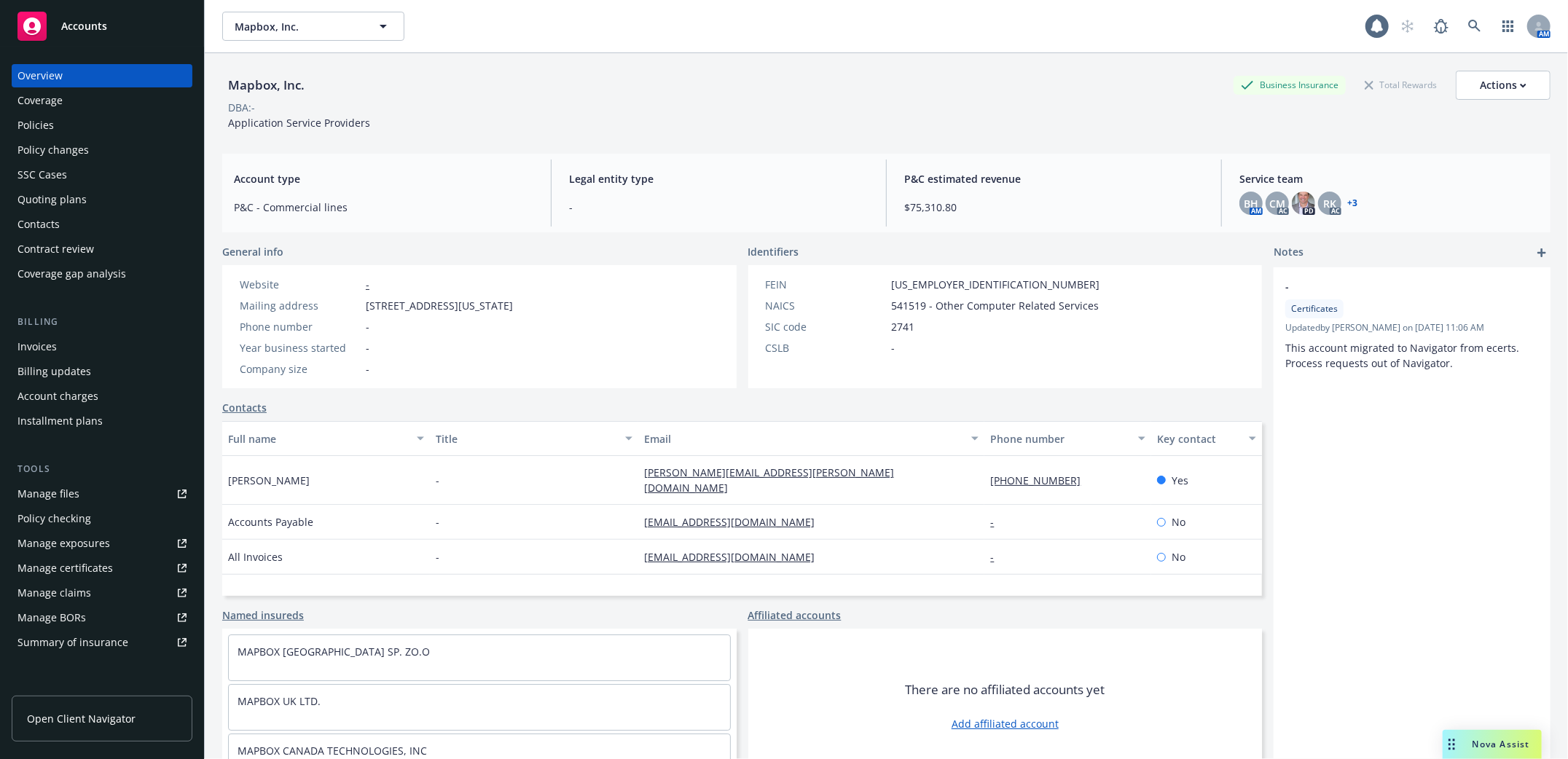
click at [33, 124] on div "Policies" at bounding box center [36, 125] width 37 height 23
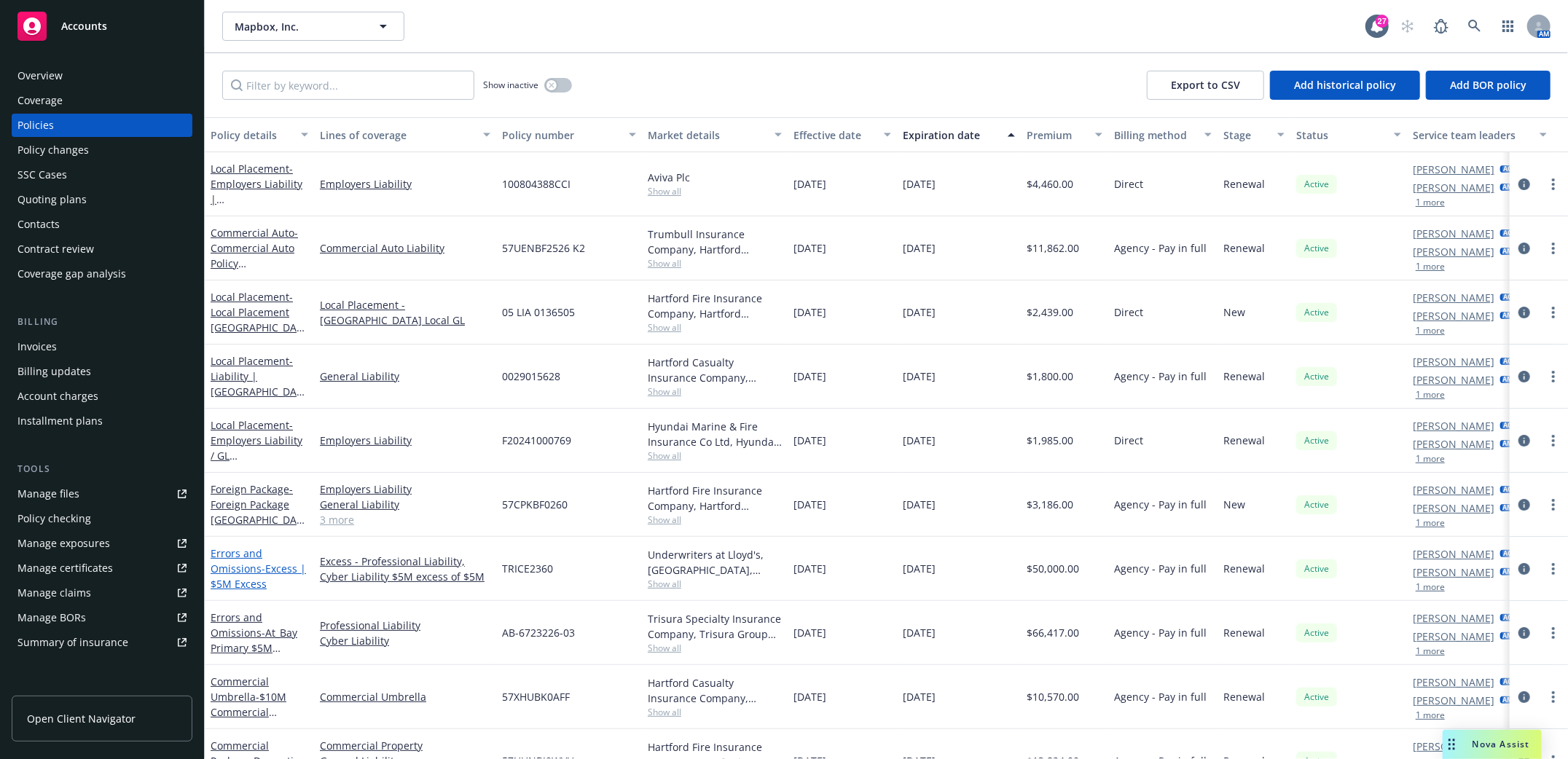
click at [240, 568] on link "Errors and Omissions - Excess | $5M Excess" at bounding box center [258, 569] width 96 height 45
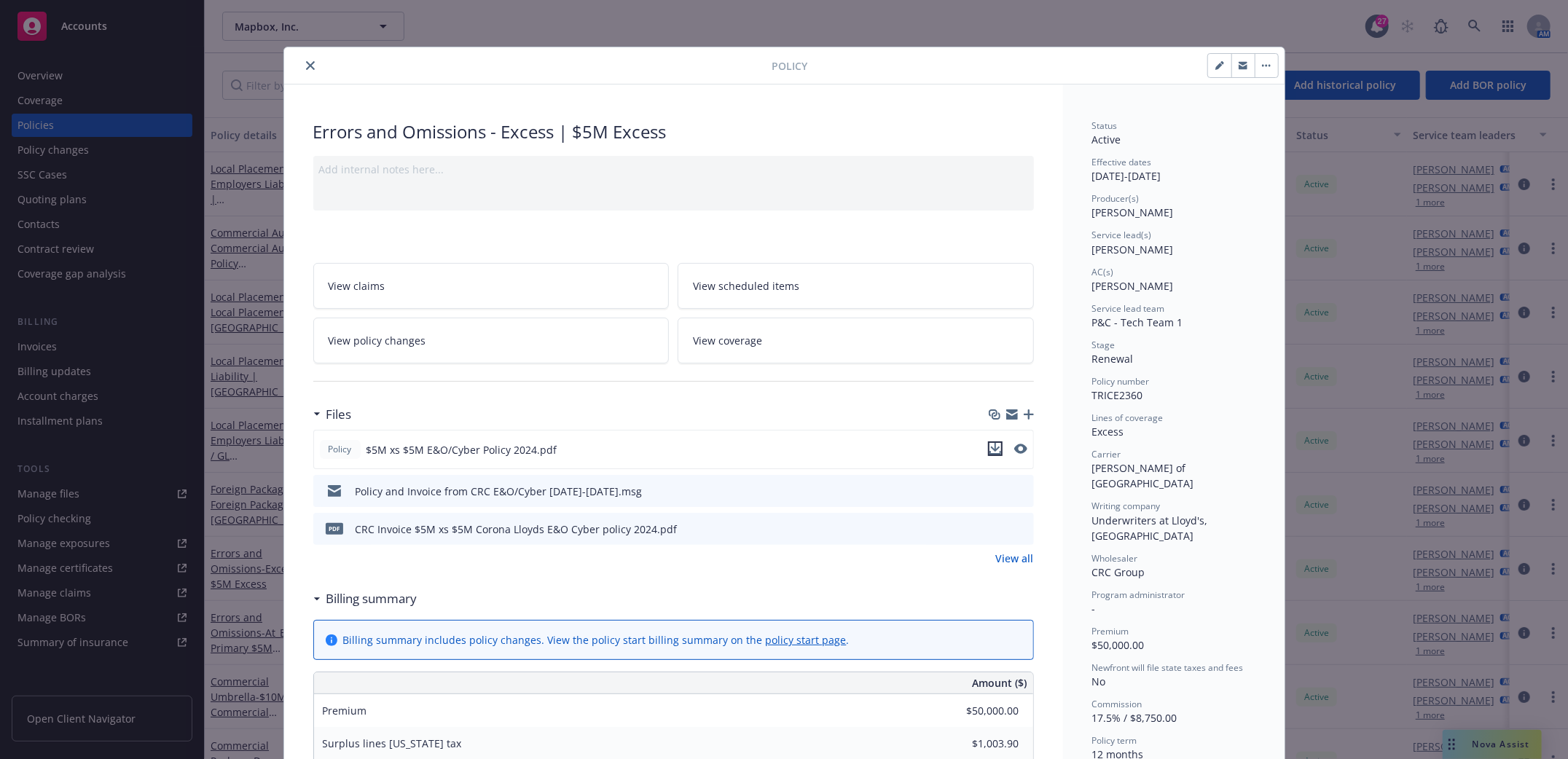
click at [991, 448] on icon "download file" at bounding box center [995, 447] width 10 height 9
click at [306, 63] on icon "close" at bounding box center [310, 65] width 9 height 9
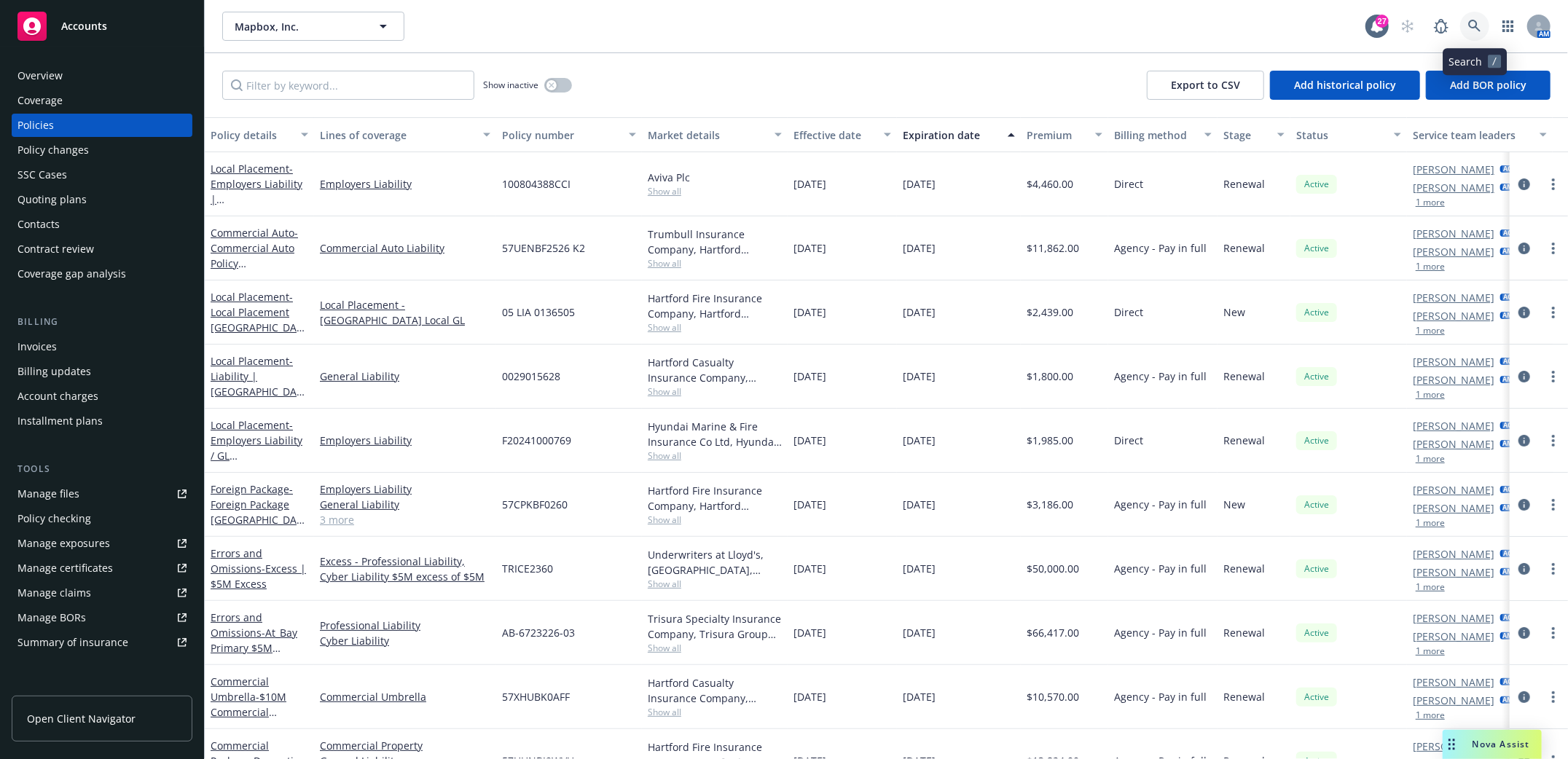
click at [1475, 24] on icon at bounding box center [1475, 26] width 13 height 13
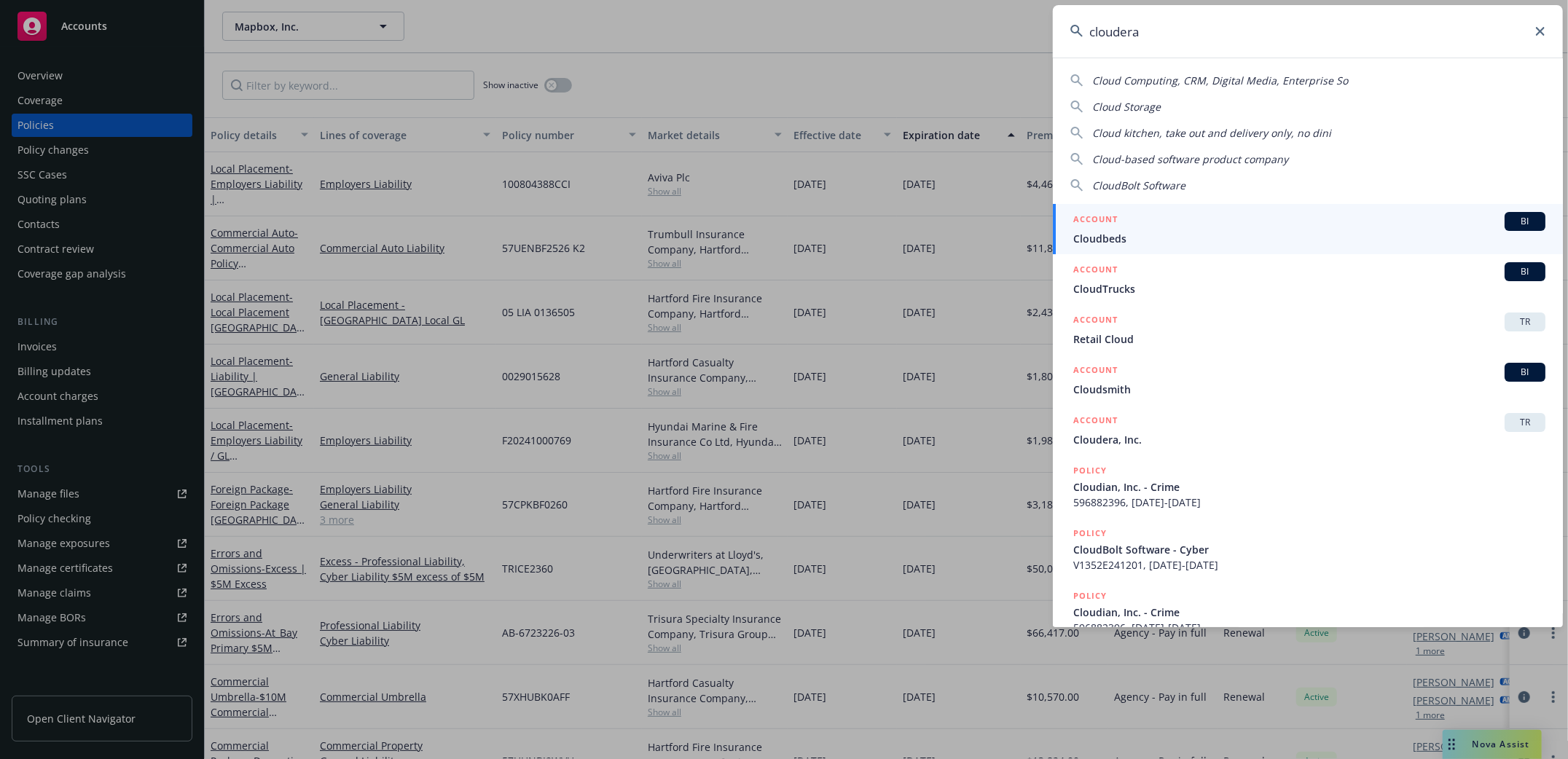
type input "cloudera"
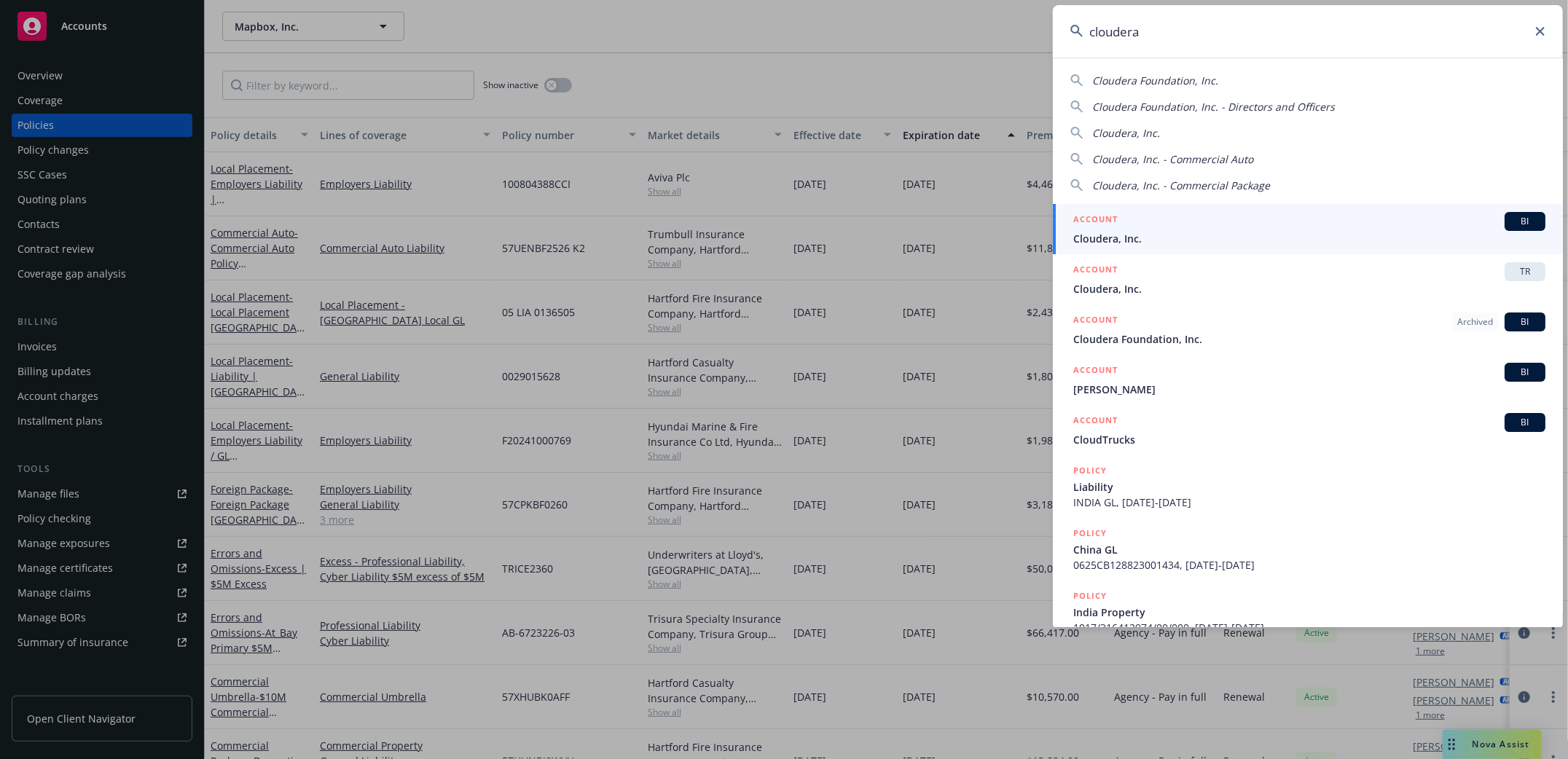
click at [1108, 236] on span "Cloudera, Inc." at bounding box center [1309, 238] width 472 height 15
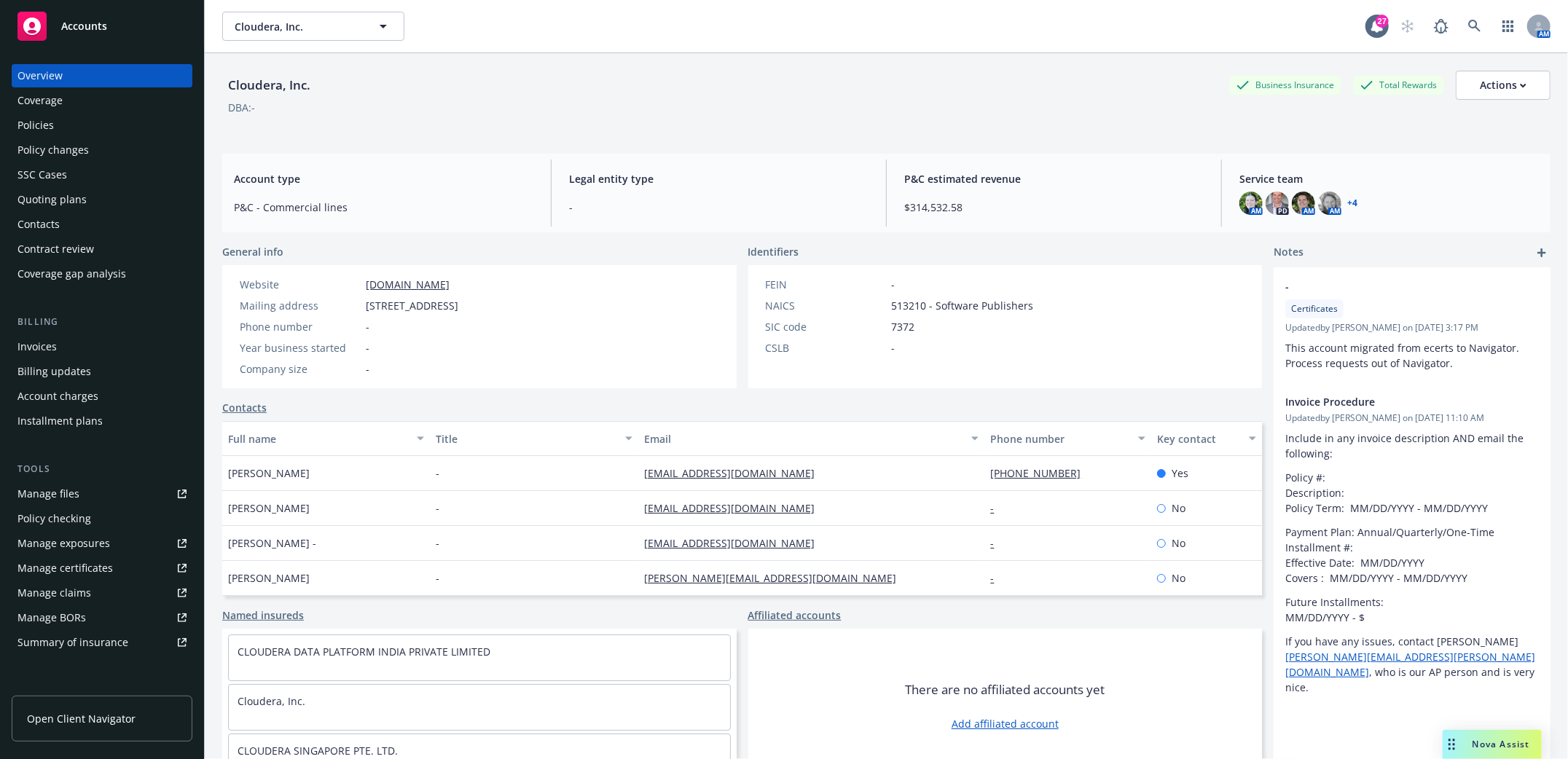
click at [37, 123] on div "Policies" at bounding box center [36, 125] width 37 height 23
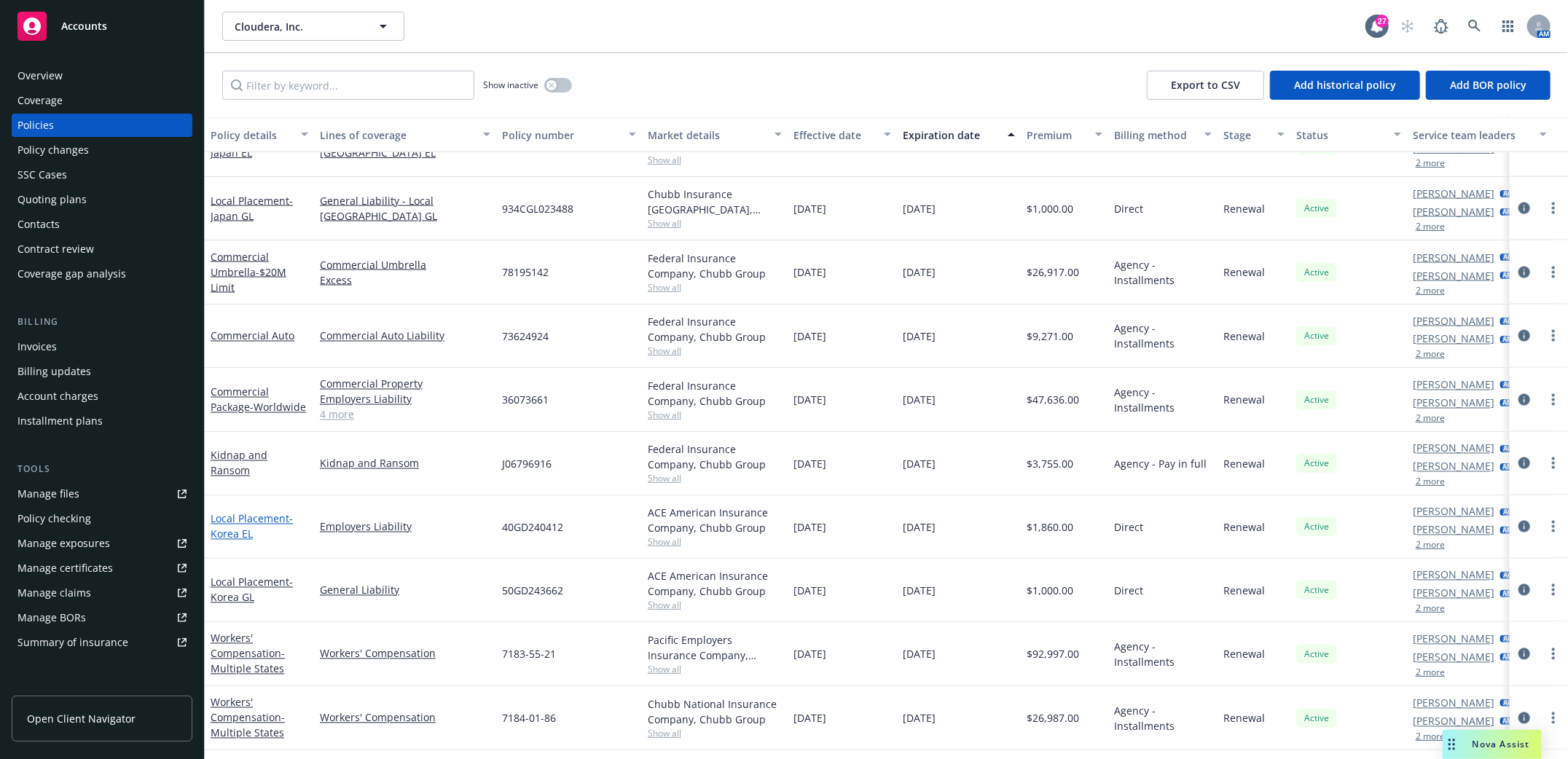
scroll to position [1942, 0]
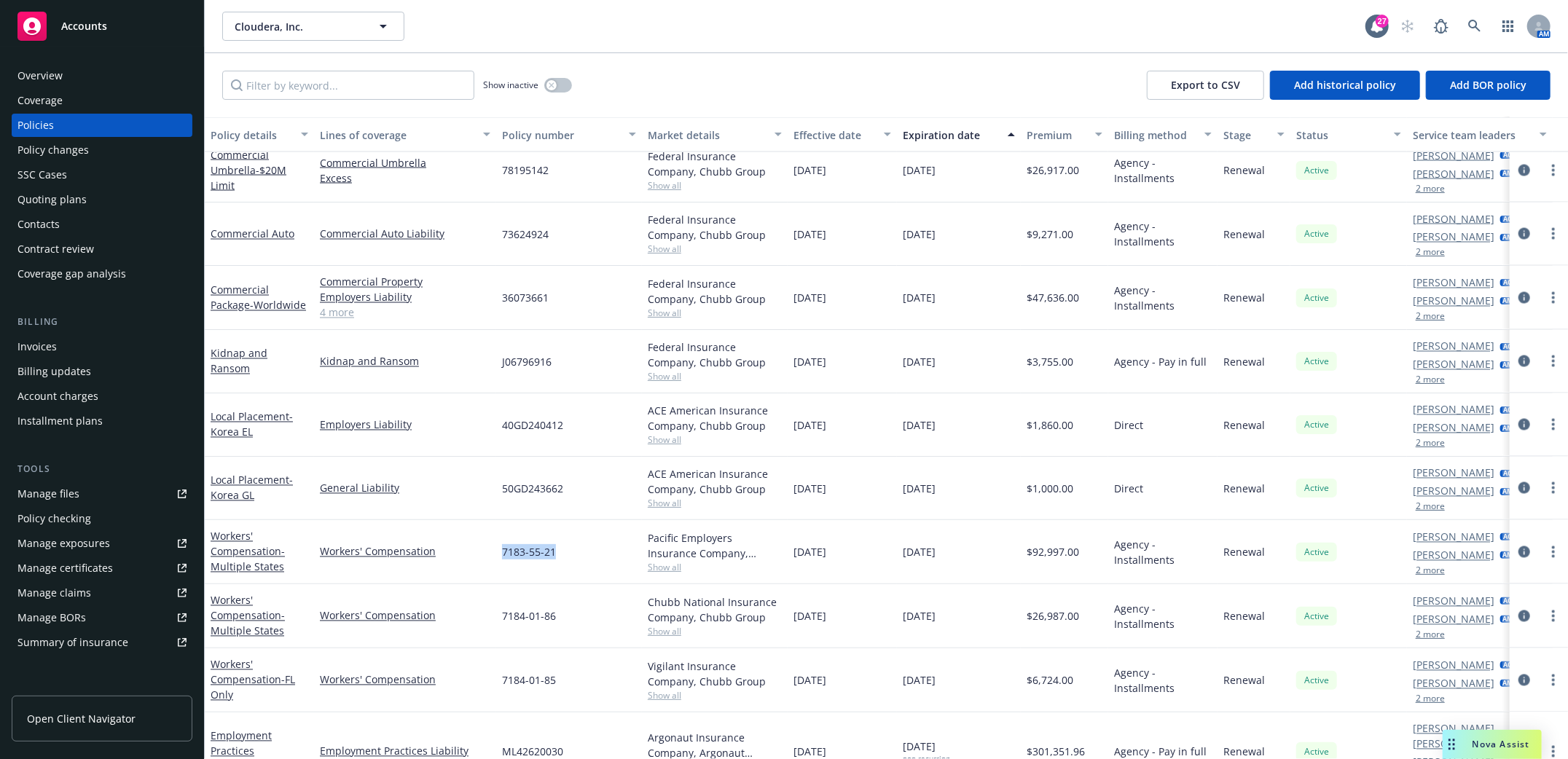
drag, startPoint x: 499, startPoint y: 548, endPoint x: 596, endPoint y: 551, distance: 97.0
click at [596, 551] on div "7183-55-21" at bounding box center [569, 552] width 146 height 65
drag, startPoint x: 502, startPoint y: 613, endPoint x: 573, endPoint y: 618, distance: 71.2
click at [573, 618] on div "7184-01-86" at bounding box center [569, 616] width 146 height 65
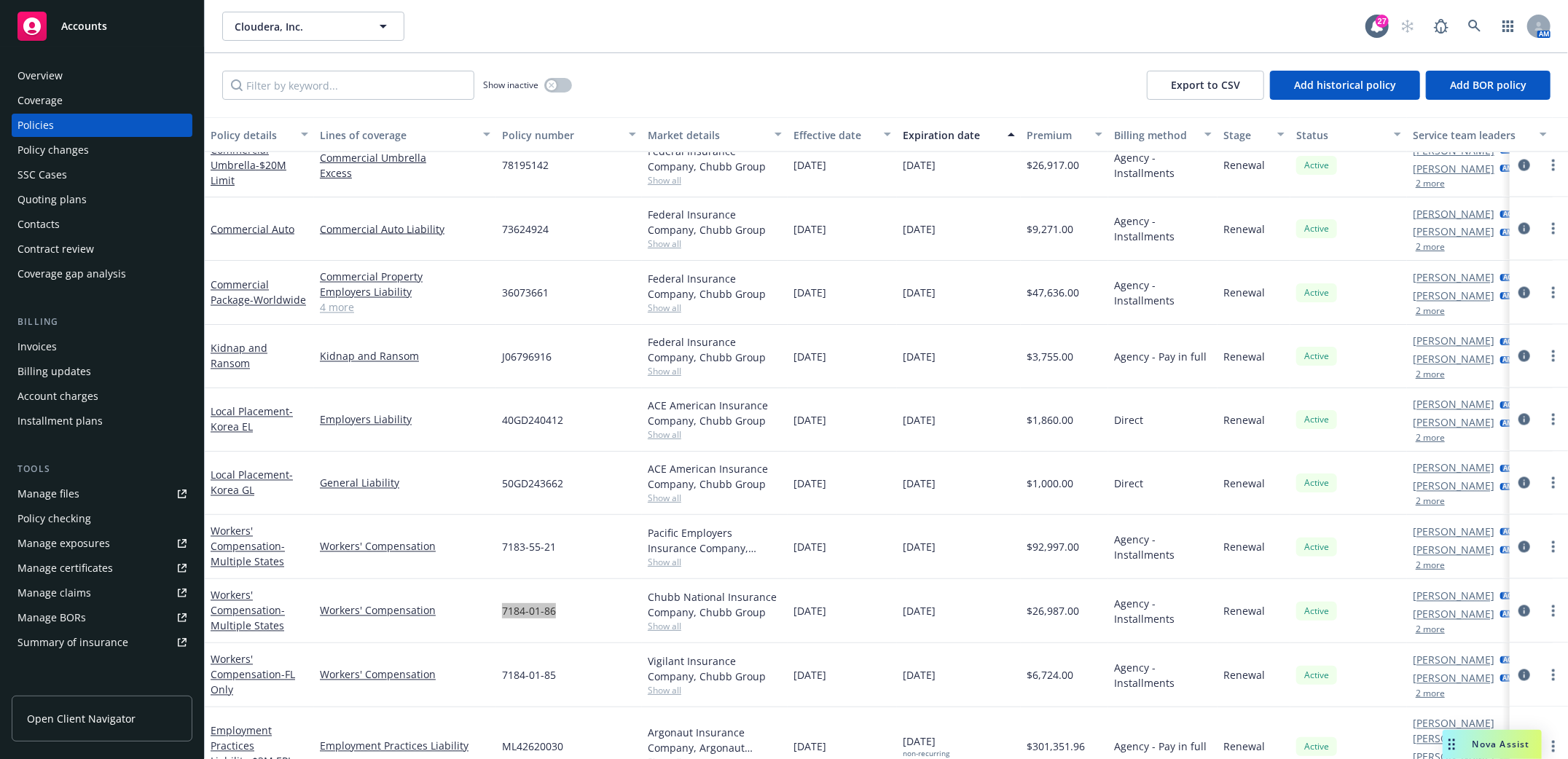
scroll to position [2040, 0]
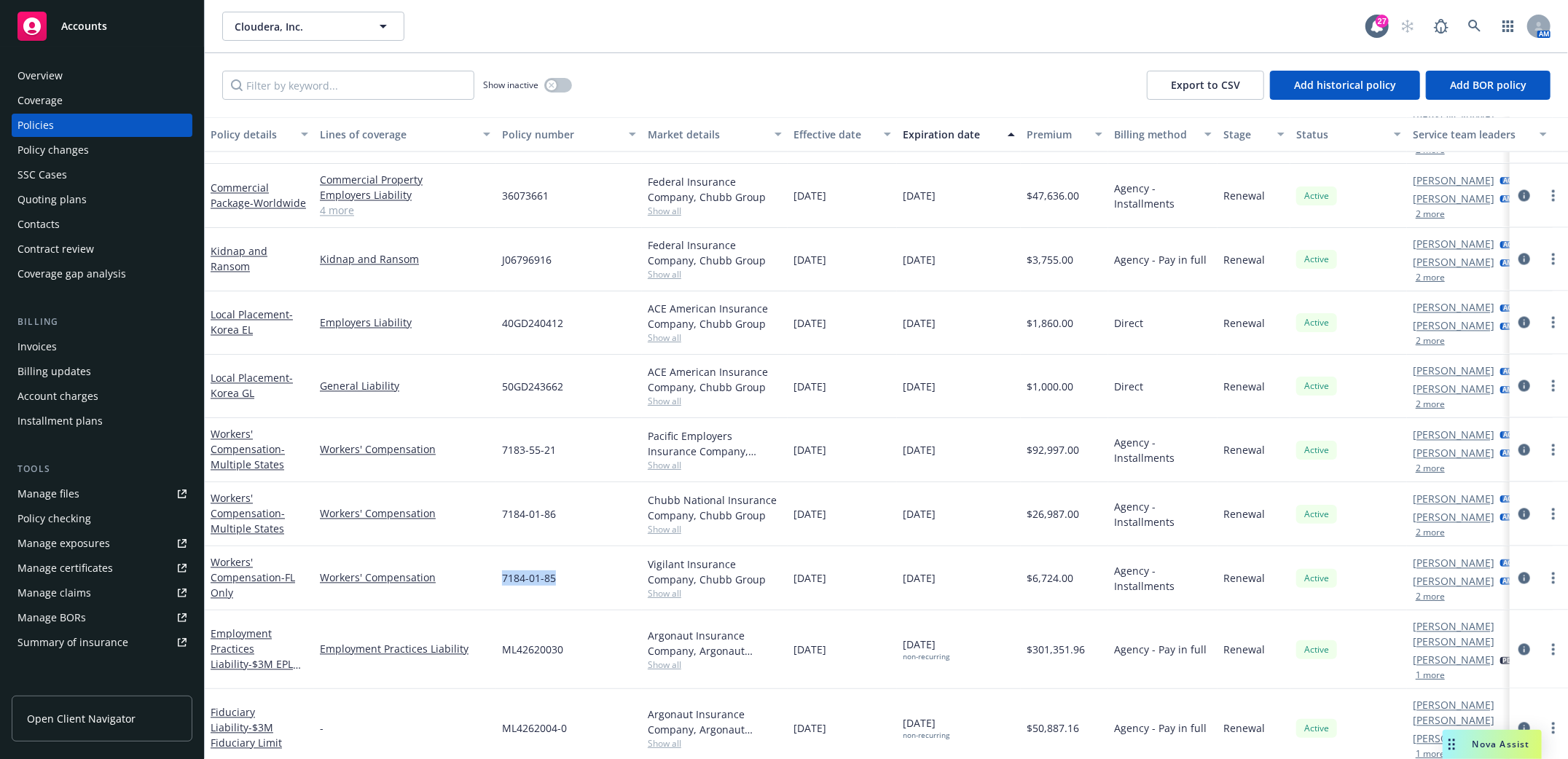
drag, startPoint x: 499, startPoint y: 575, endPoint x: 564, endPoint y: 585, distance: 65.8
click at [564, 585] on div "7184-01-85" at bounding box center [569, 578] width 146 height 65
